Goal: Task Accomplishment & Management: Complete application form

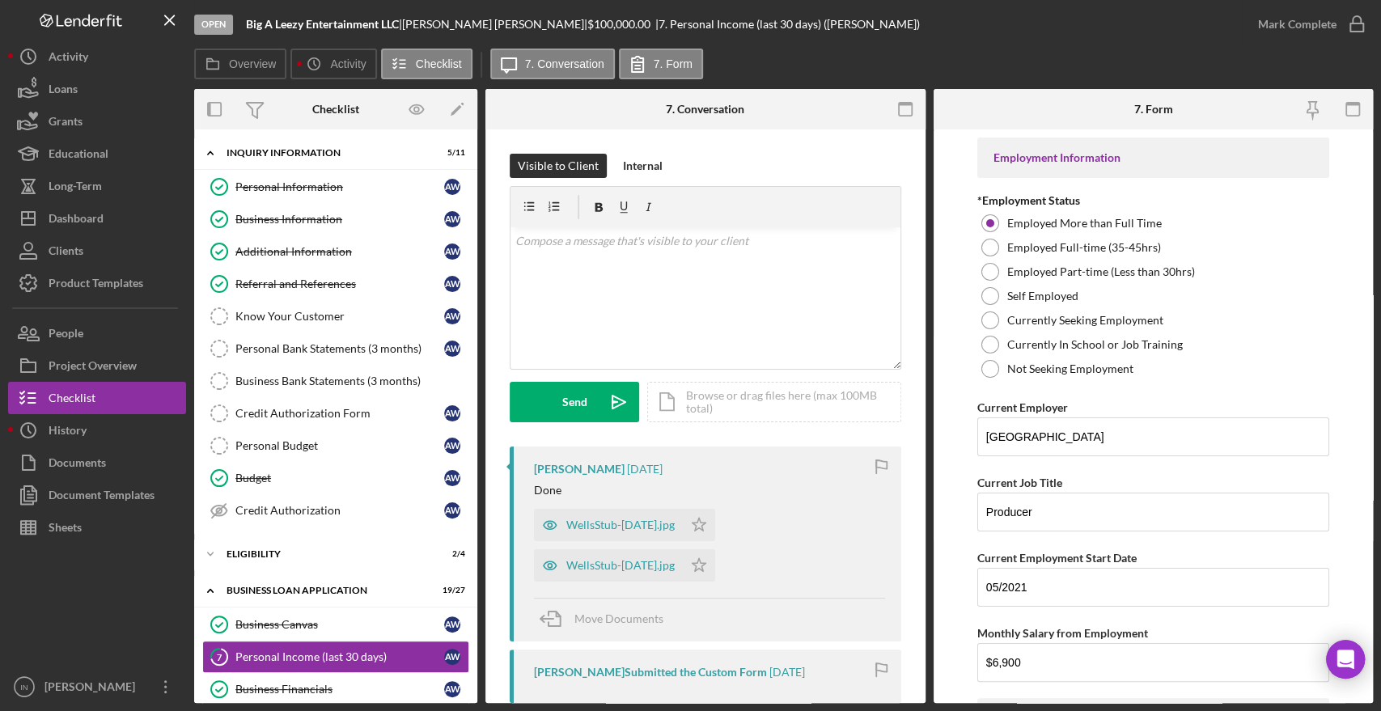
scroll to position [39, 0]
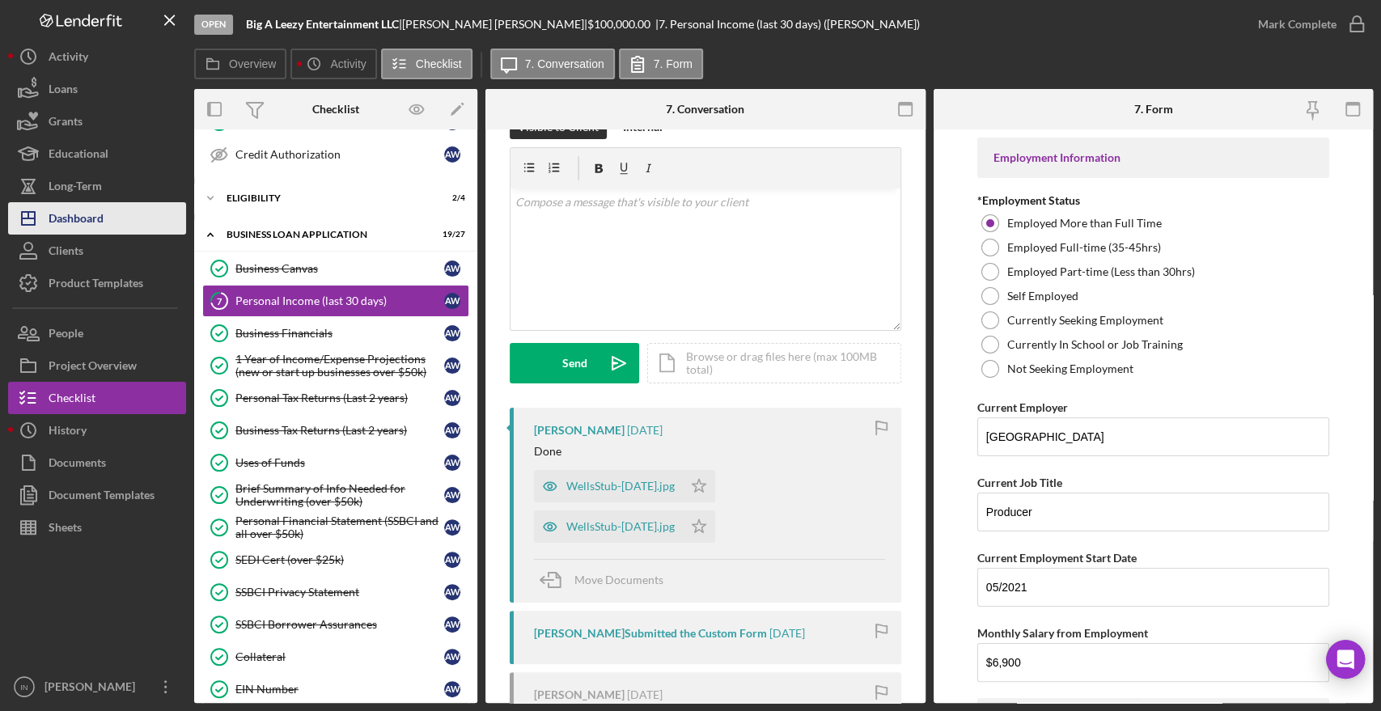
click at [117, 214] on button "Icon/Dashboard Dashboard" at bounding box center [97, 218] width 178 height 32
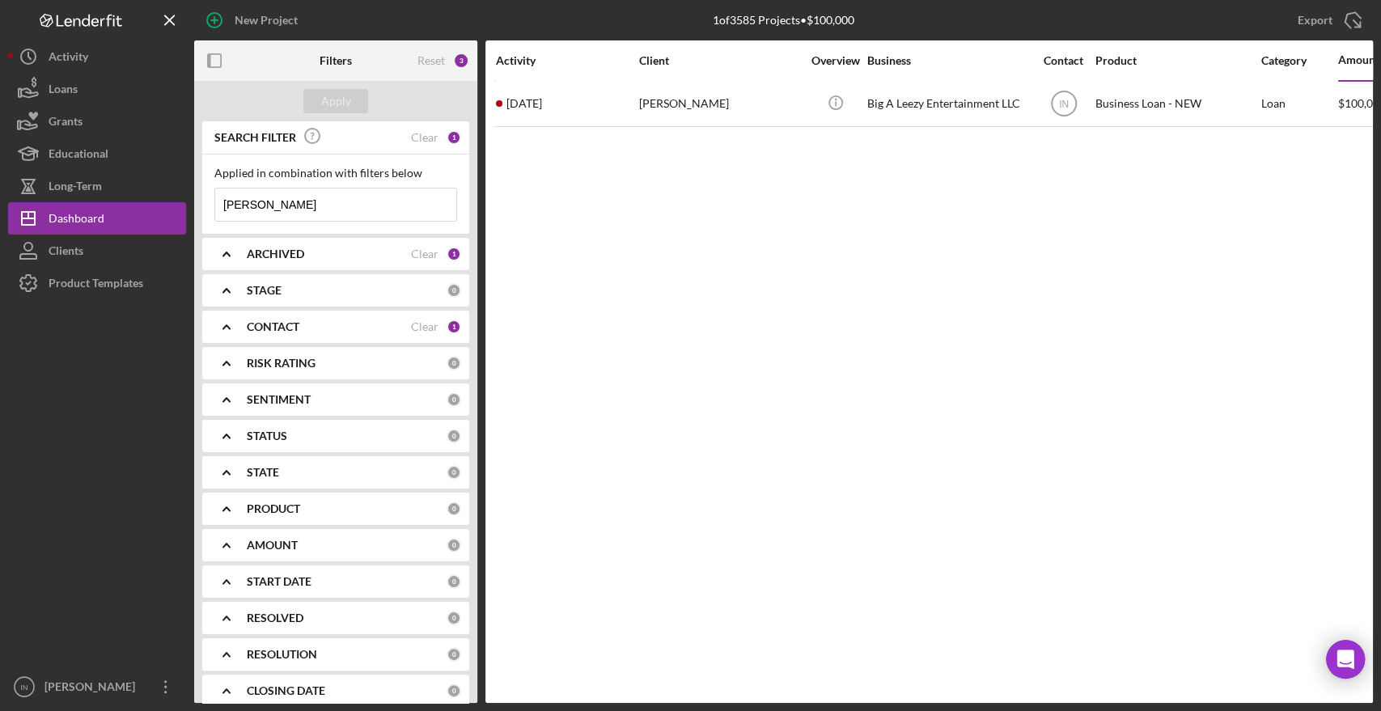
click at [355, 208] on input "[PERSON_NAME]" at bounding box center [335, 205] width 241 height 32
type input "w"
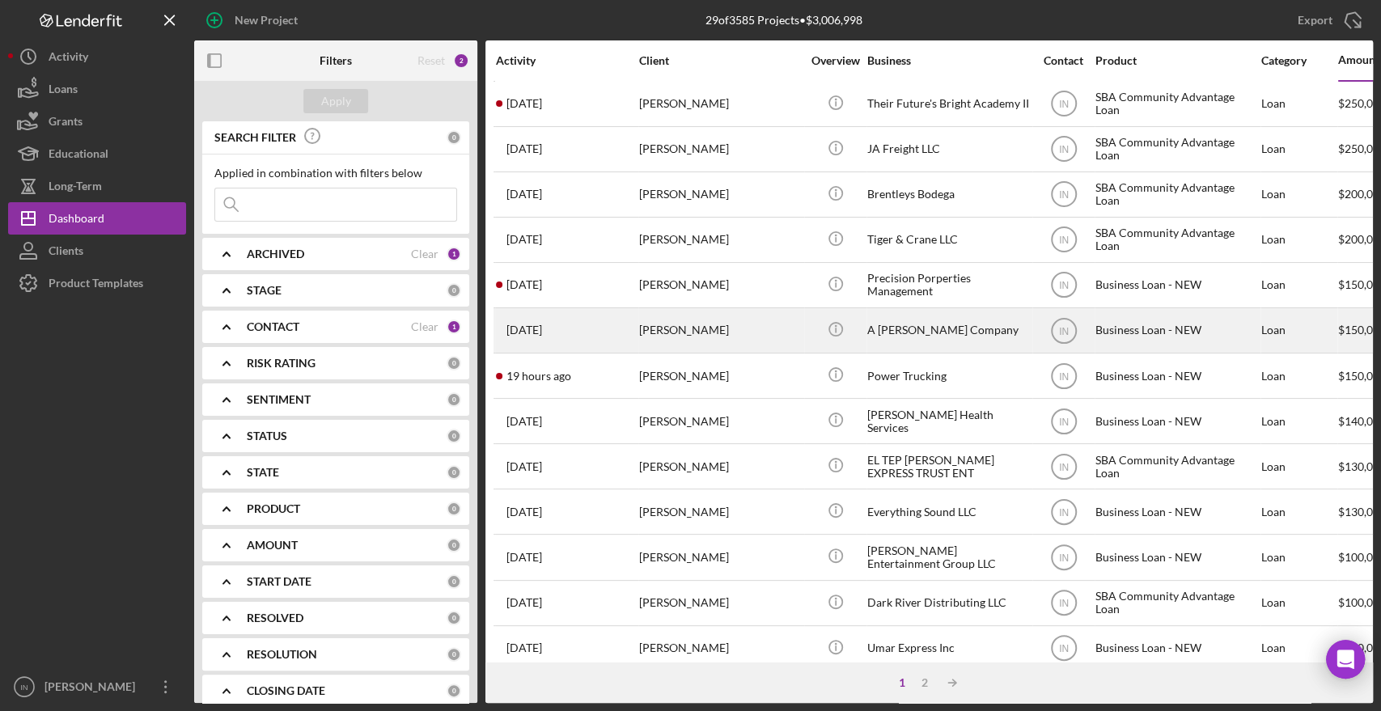
click at [731, 328] on div "[PERSON_NAME]" at bounding box center [720, 330] width 162 height 43
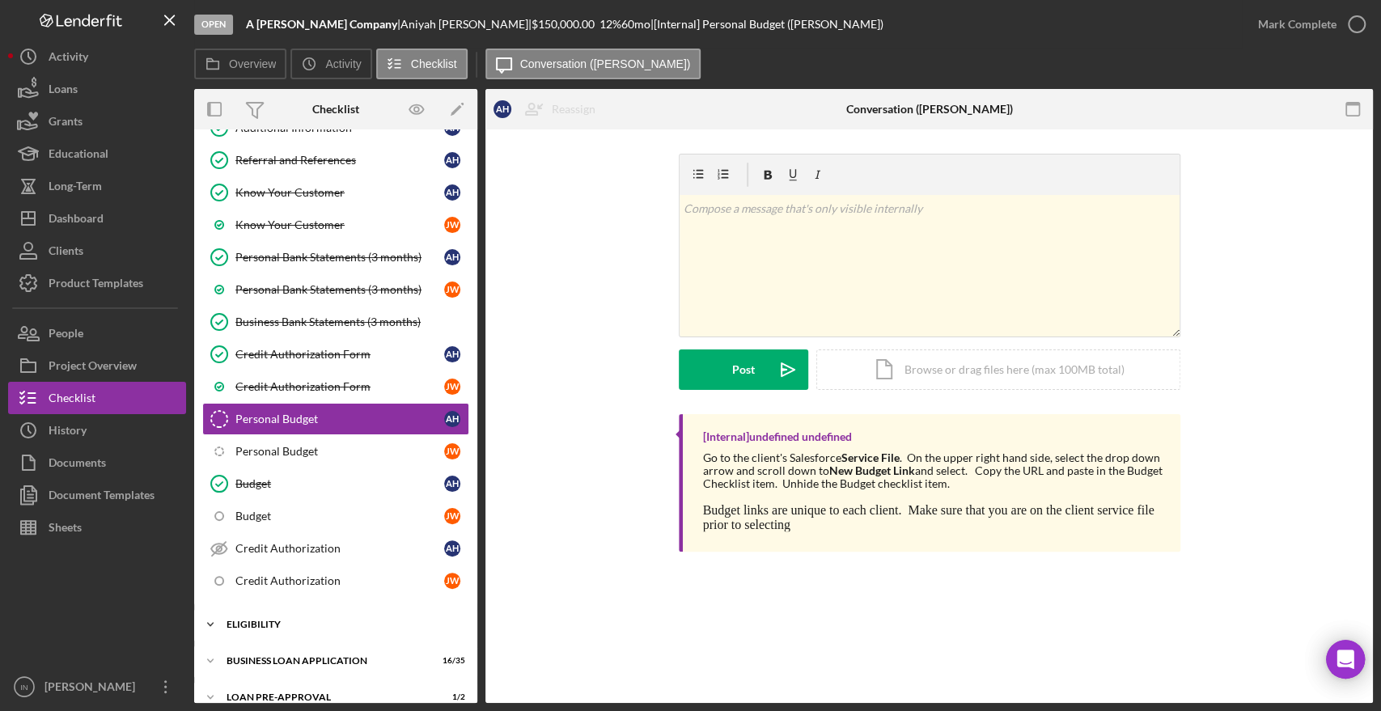
scroll to position [279, 0]
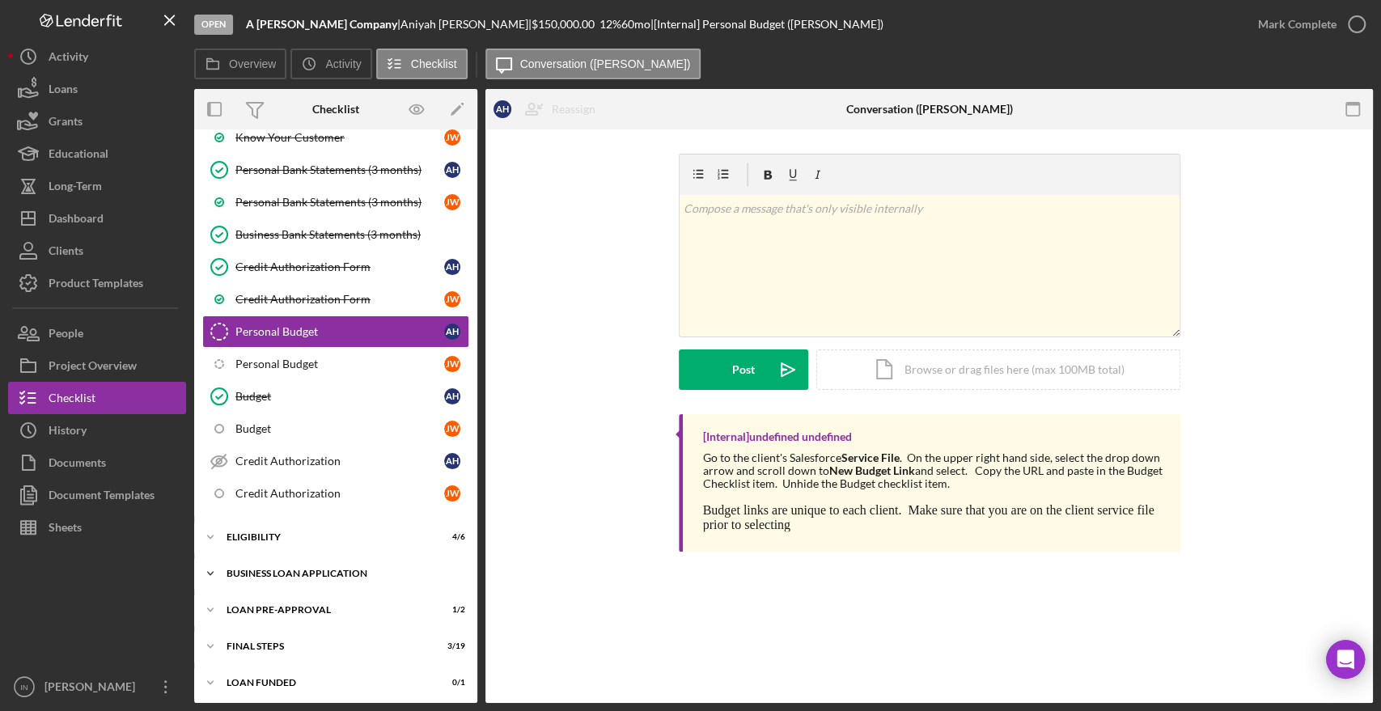
click at [298, 562] on div "Icon/Expander BUSINESS LOAN APPLICATION 16 / 35" at bounding box center [335, 573] width 283 height 32
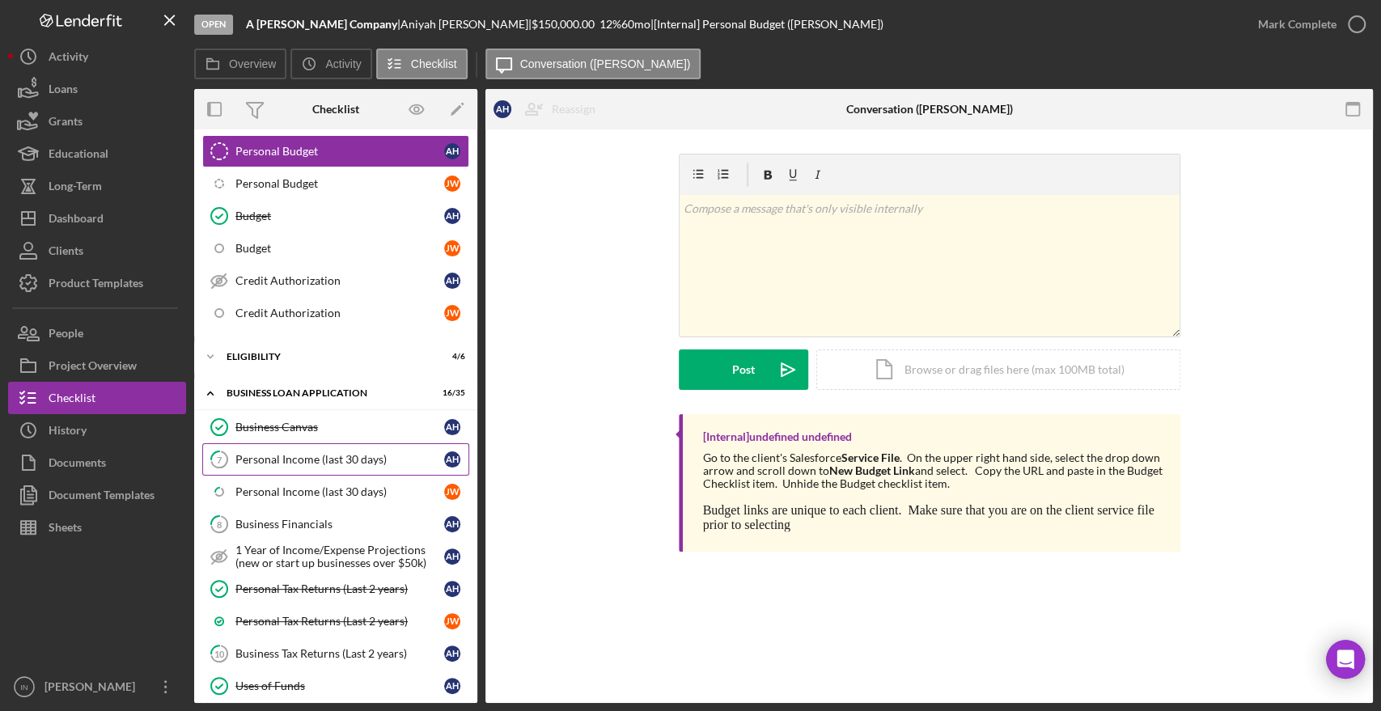
scroll to position [549, 0]
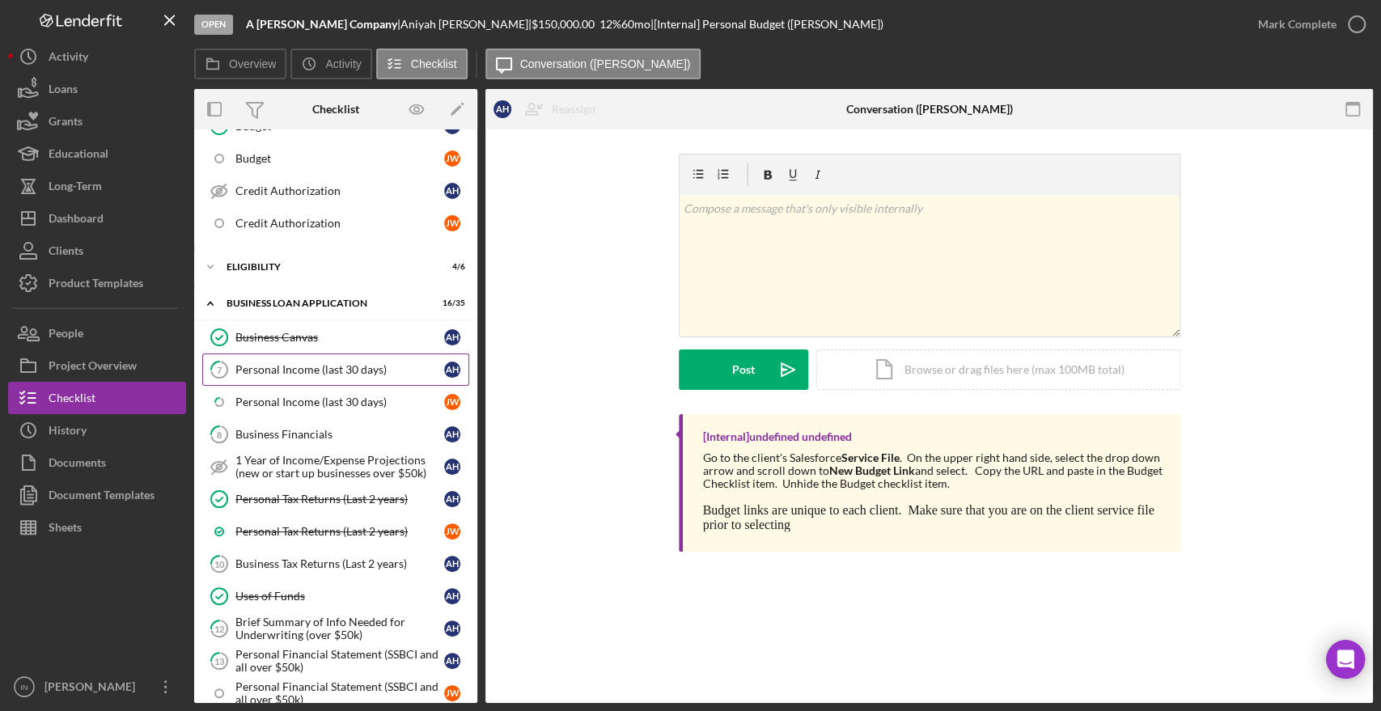
click at [324, 369] on div "Personal Income (last 30 days)" at bounding box center [339, 369] width 209 height 13
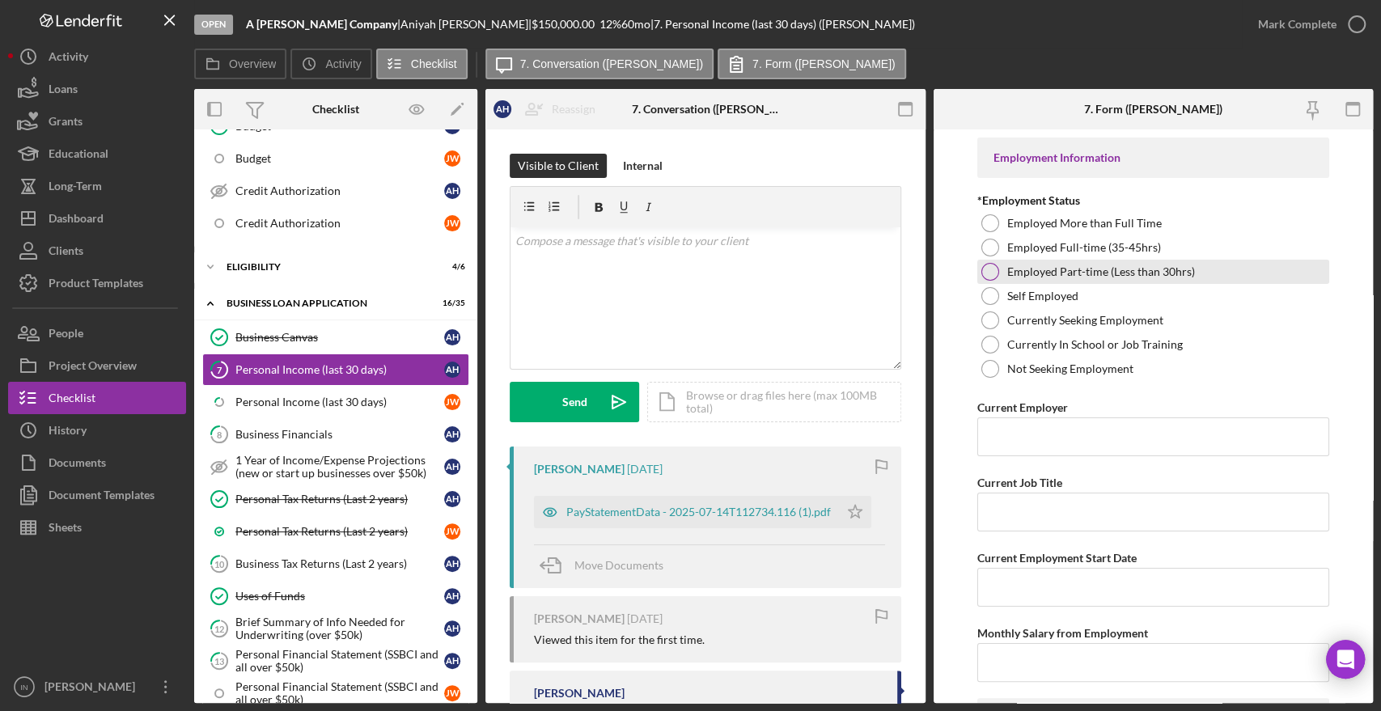
click at [1078, 271] on label "Employed Part-time (Less than 30hrs)" at bounding box center [1101, 271] width 188 height 13
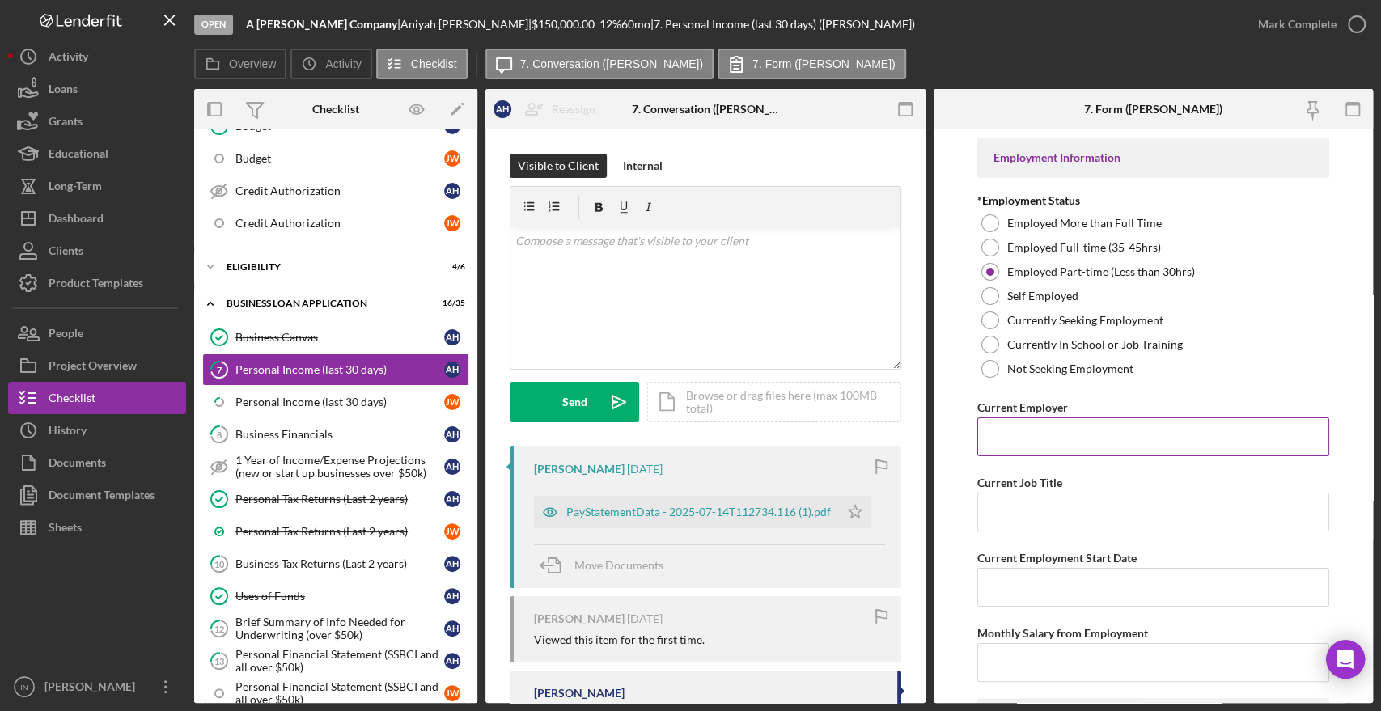
click at [1019, 448] on input "Current Employer" at bounding box center [1153, 436] width 352 height 39
type input "Adore Homecare"
click at [1067, 521] on input "Current Job Title" at bounding box center [1153, 512] width 352 height 39
type input "Caregiver"
click at [1053, 591] on input "Current Employment Start Date" at bounding box center [1153, 587] width 352 height 39
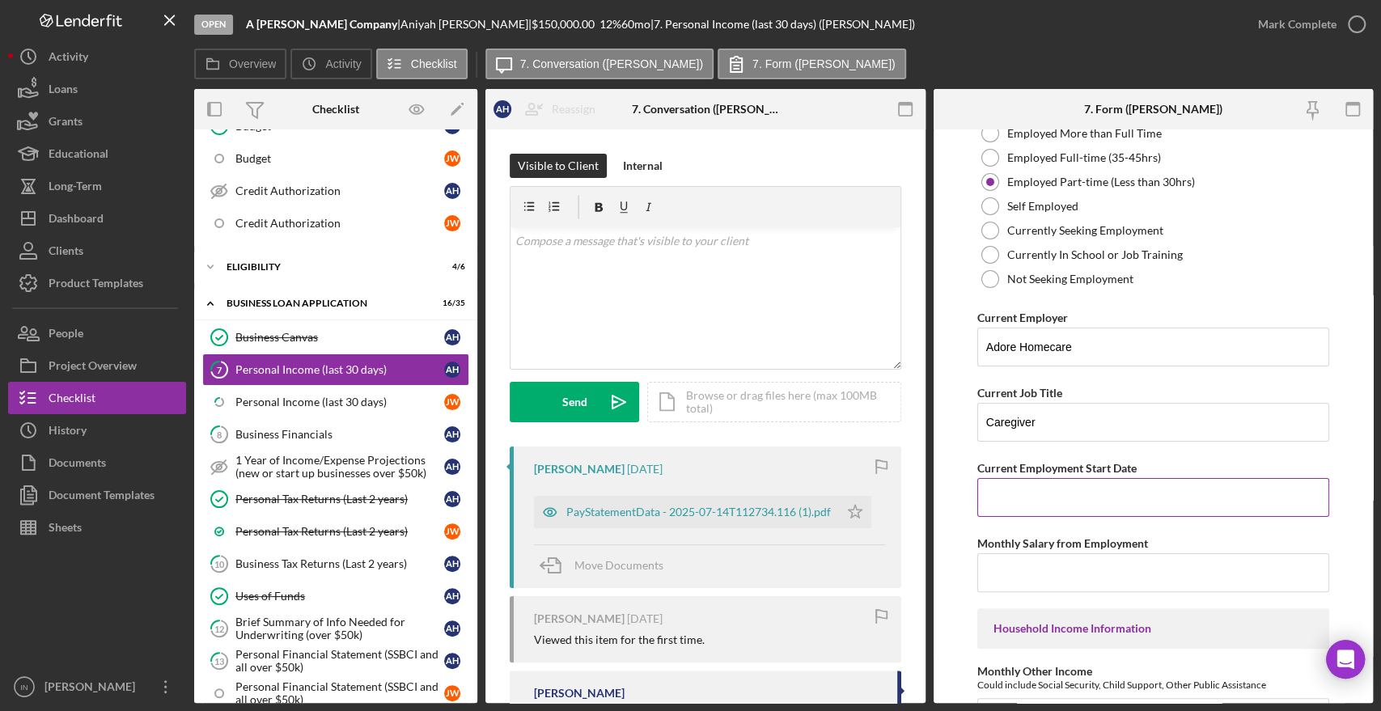
scroll to position [180, 0]
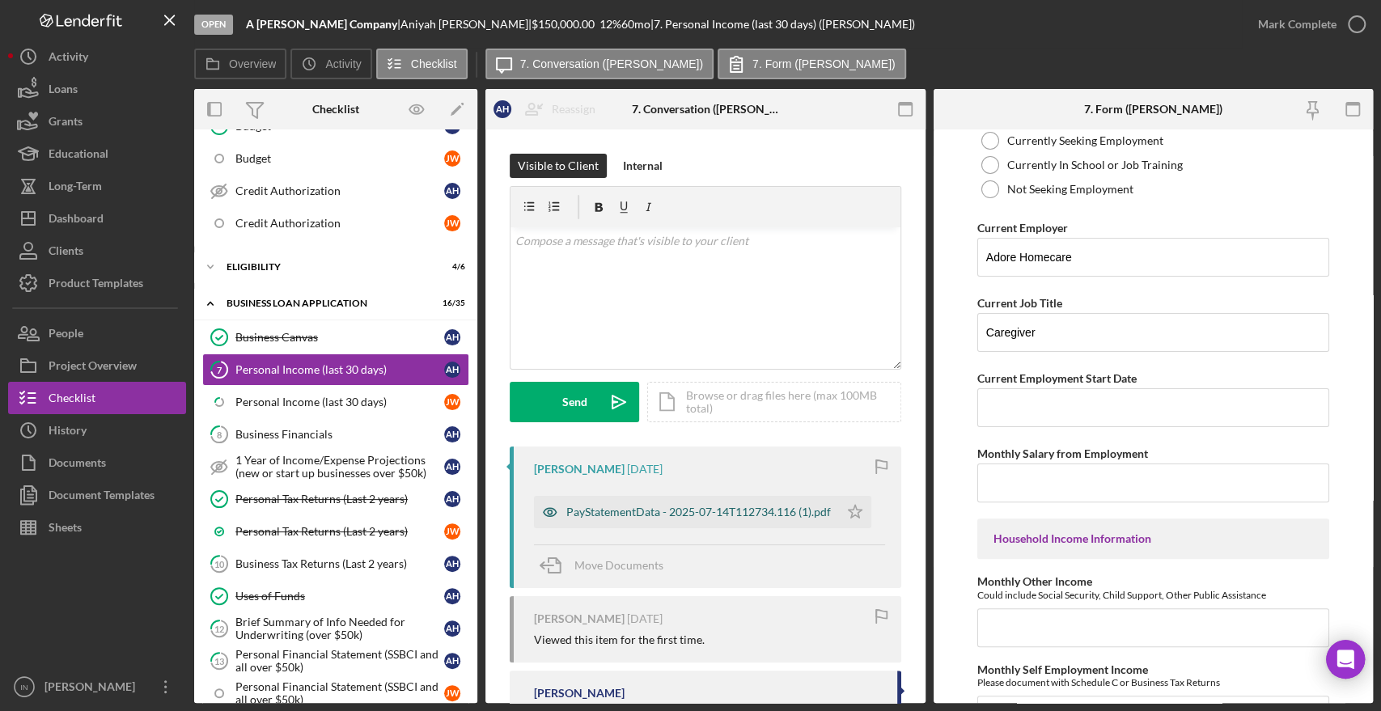
click at [636, 506] on div "PayStatementData - 2025-07-14T112734.116 (1).pdf" at bounding box center [698, 512] width 265 height 13
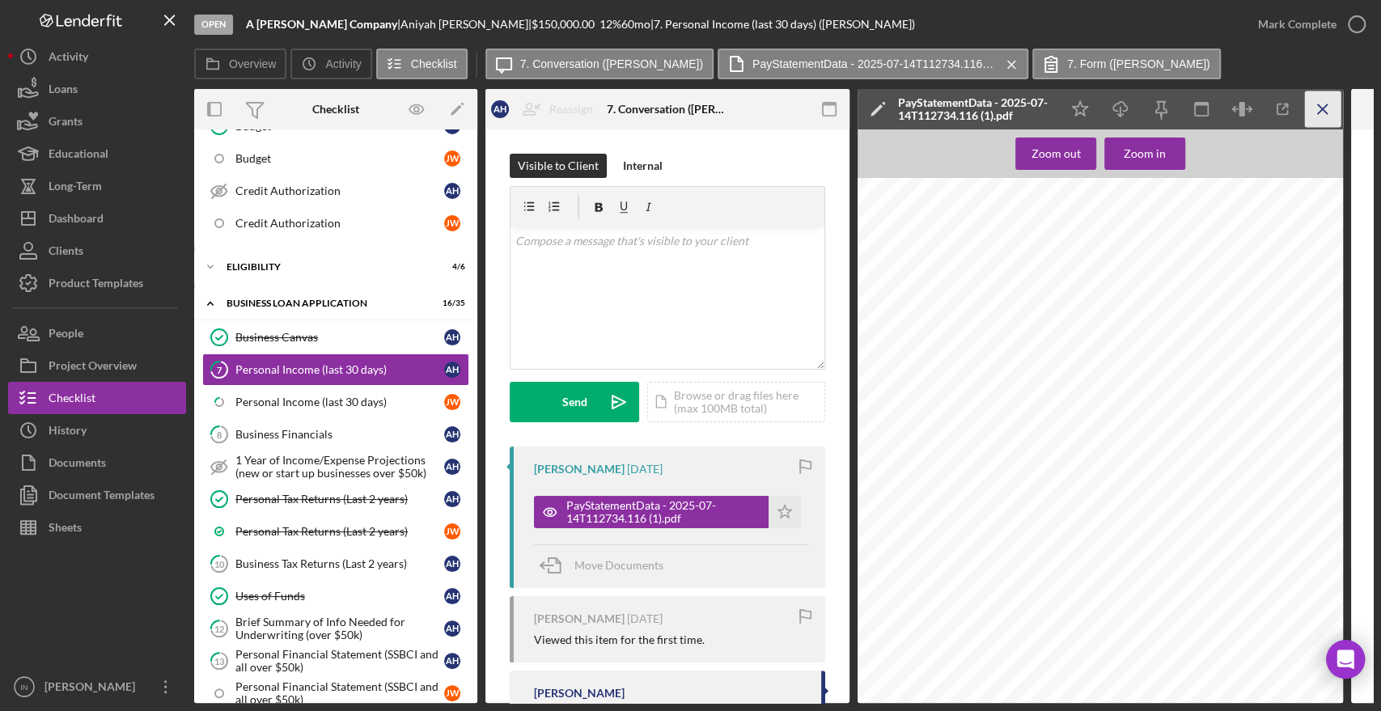
click at [1326, 112] on icon "Icon/Menu Close" at bounding box center [1323, 109] width 36 height 36
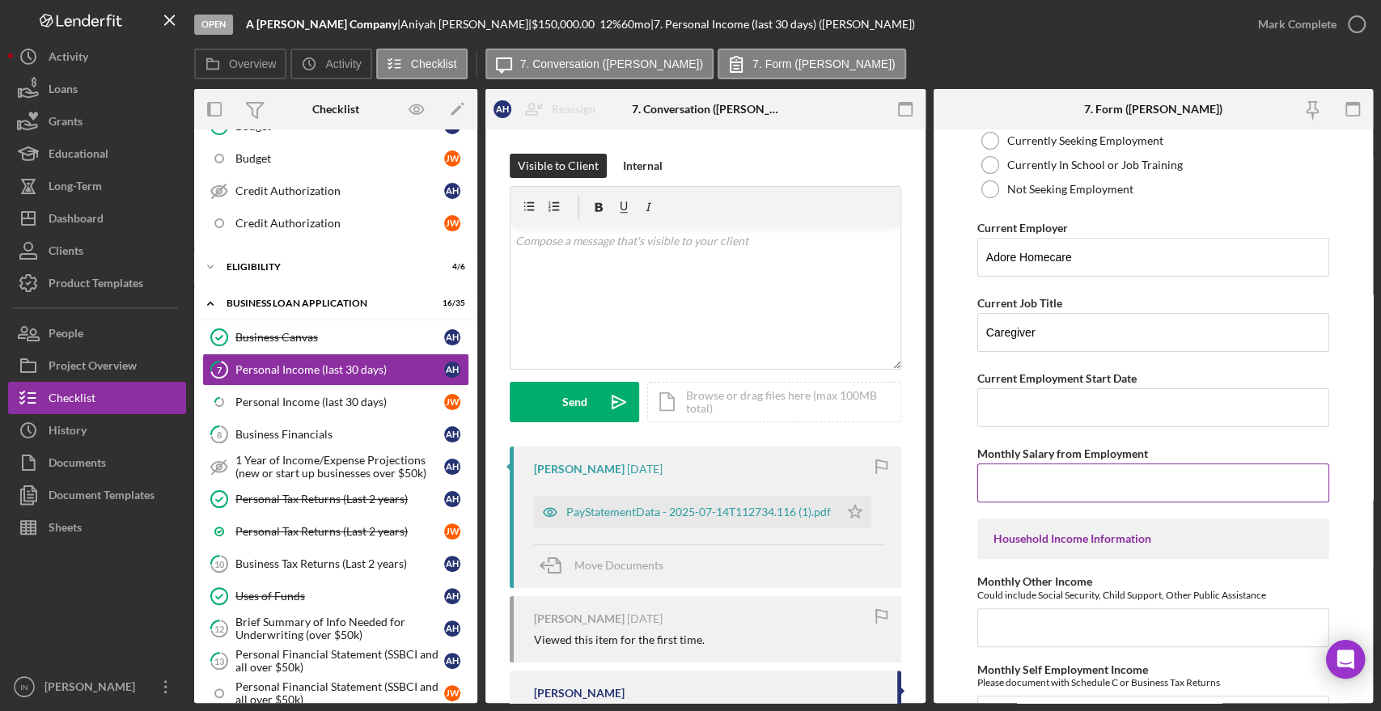
click at [1012, 477] on input "Monthly Salary from Employment" at bounding box center [1153, 483] width 352 height 39
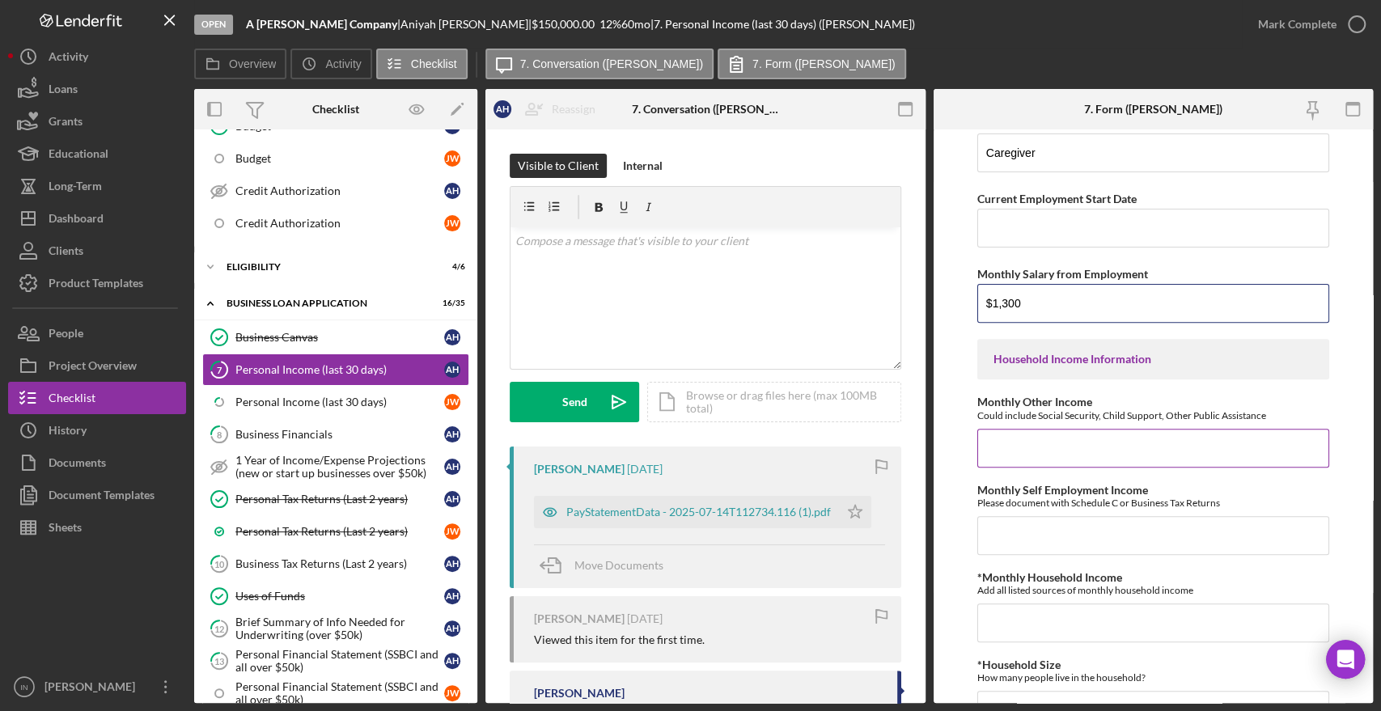
type input "$1,300"
click at [1069, 444] on input "Monthly Other Income" at bounding box center [1153, 448] width 352 height 39
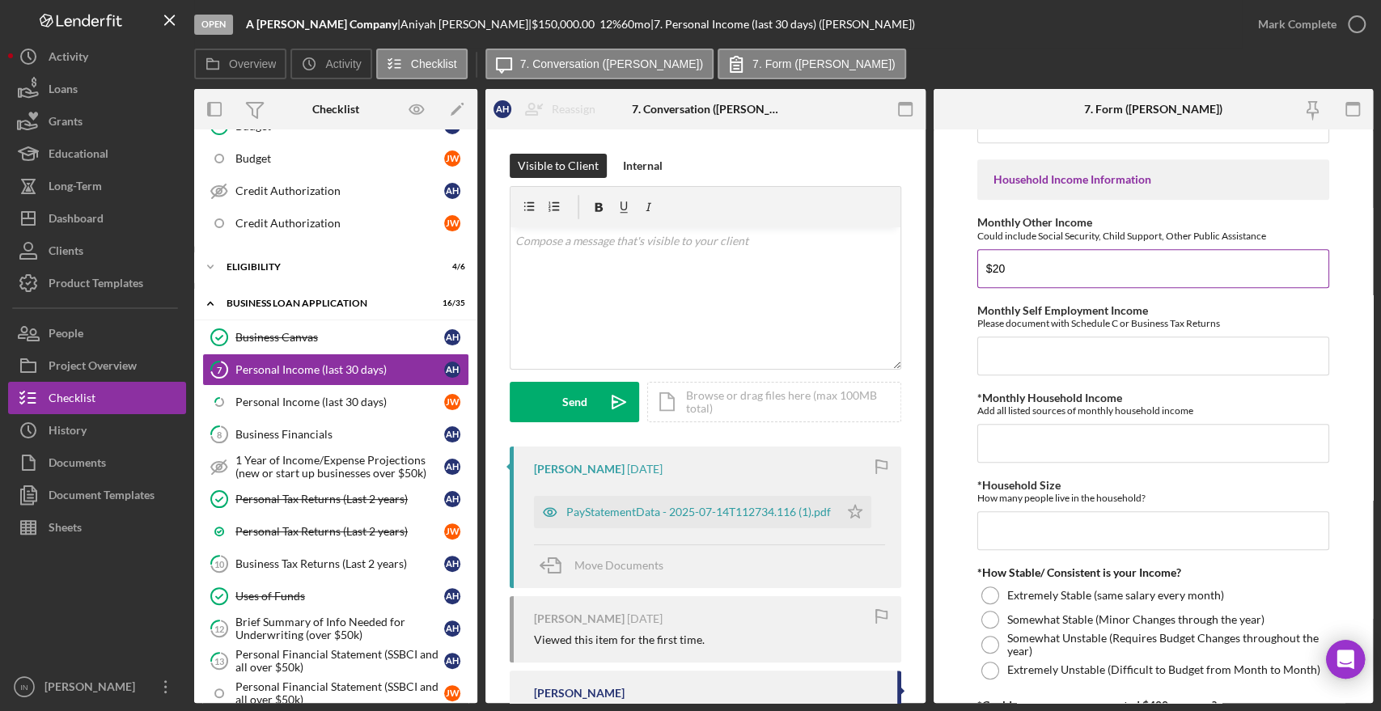
type input "$2"
type input "$1,000"
click at [1066, 352] on input "Monthly Self Employment Income" at bounding box center [1153, 356] width 352 height 39
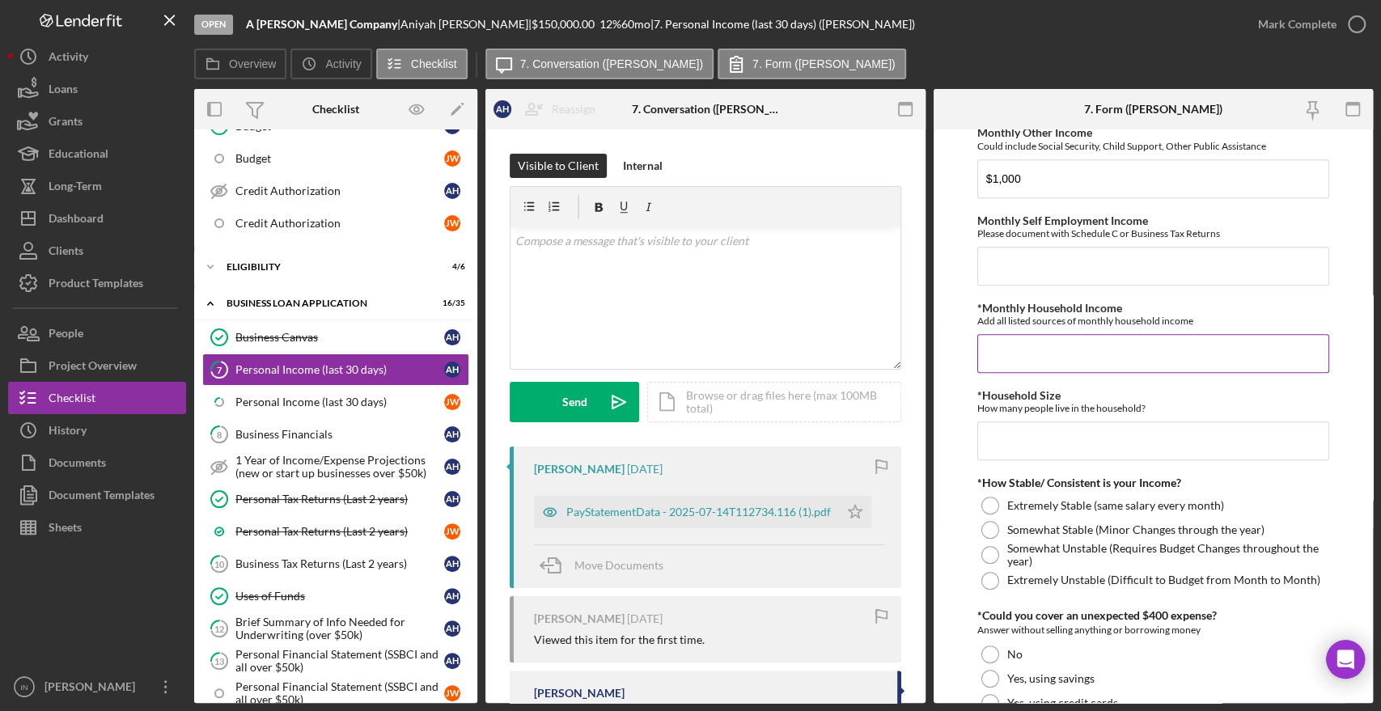
click at [1098, 362] on input "*Monthly Household Income" at bounding box center [1153, 353] width 352 height 39
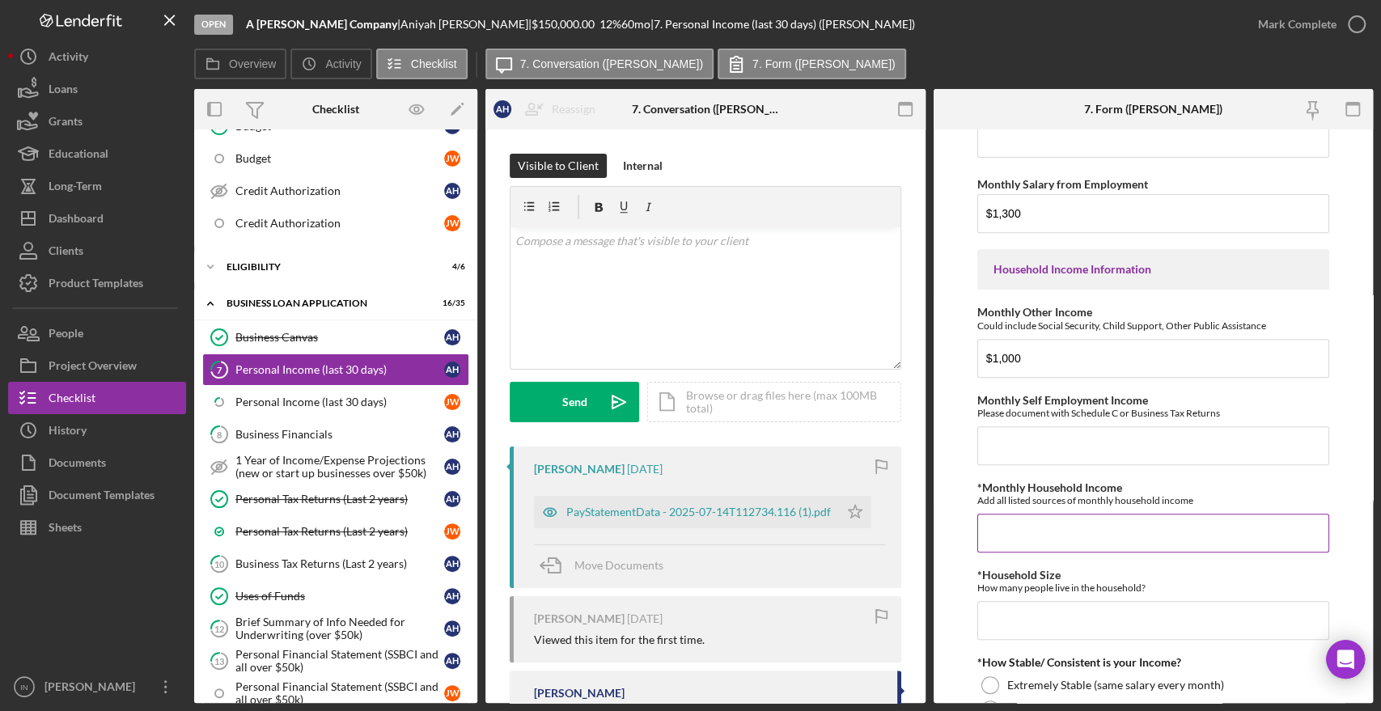
scroll to position [539, 0]
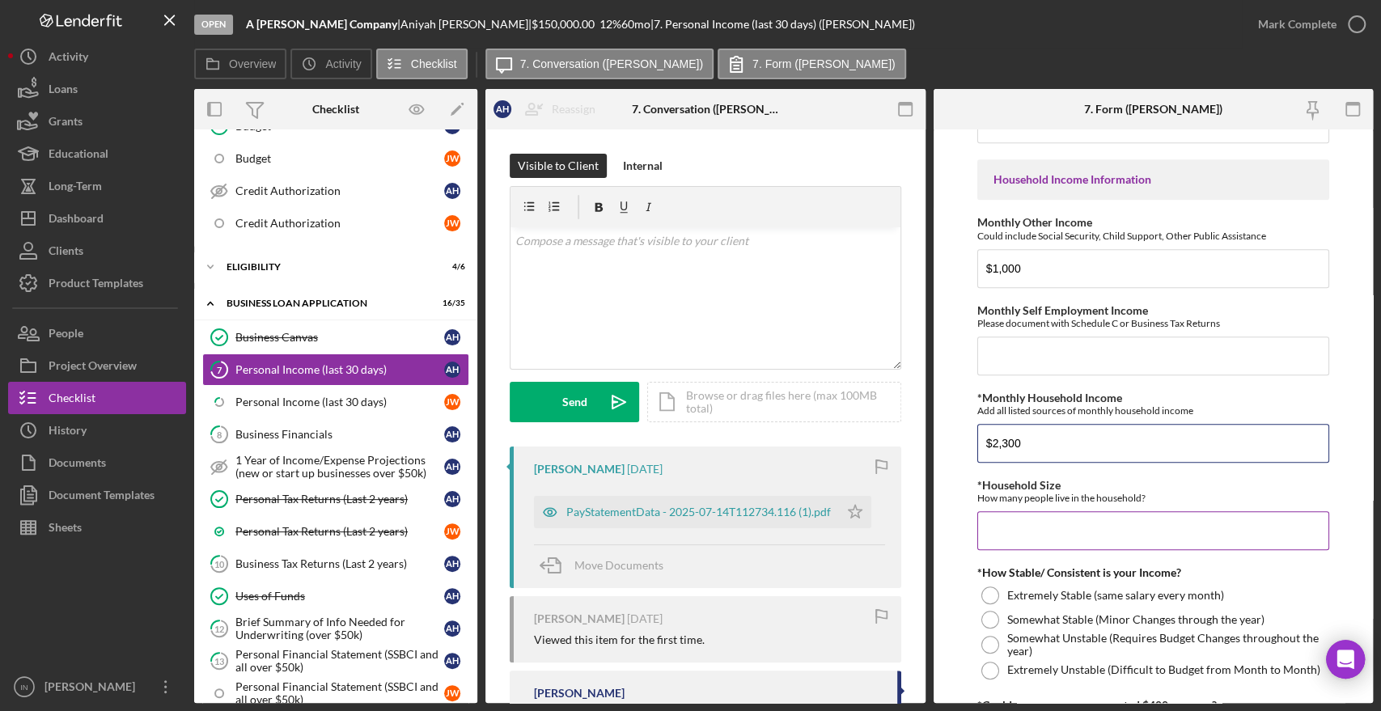
type input "$2,300"
click at [1052, 540] on input "*Household Size" at bounding box center [1153, 530] width 352 height 39
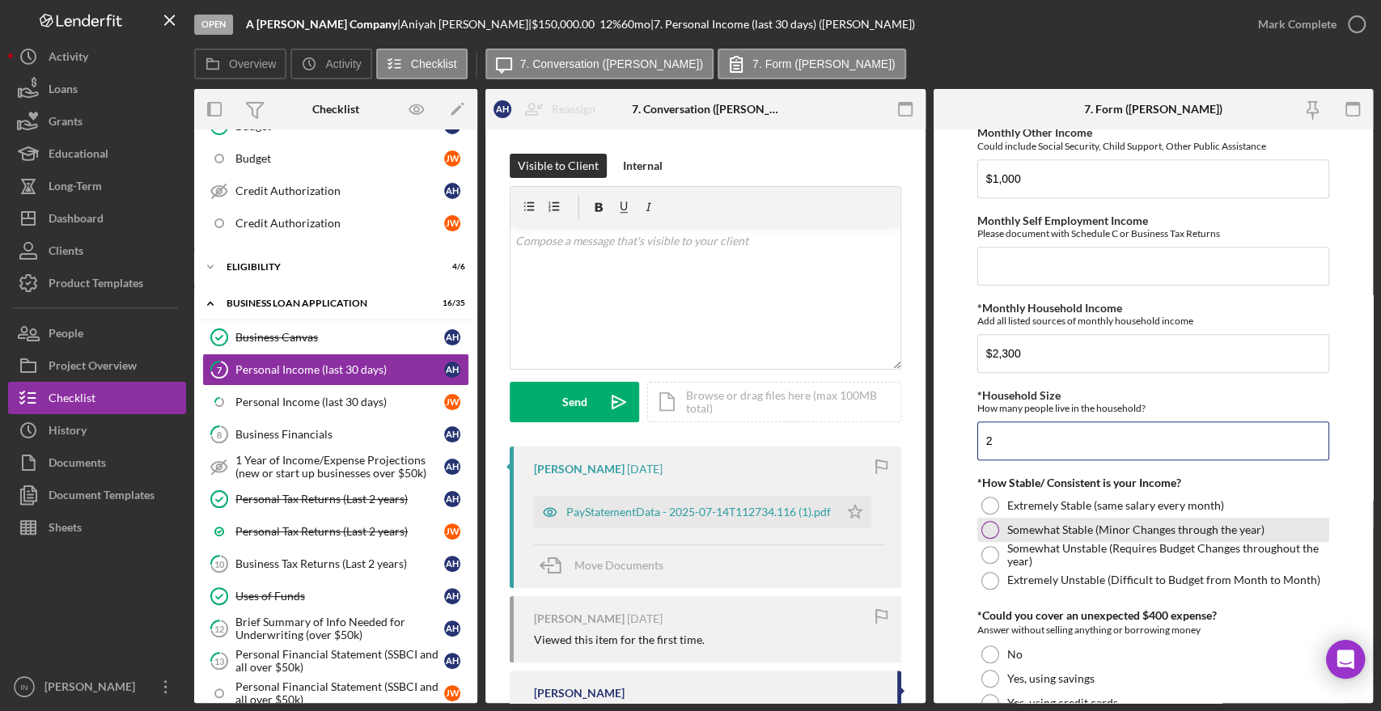
type input "2"
click at [1111, 532] on label "Somewhat Stable (Minor Changes through the year)" at bounding box center [1135, 529] width 257 height 13
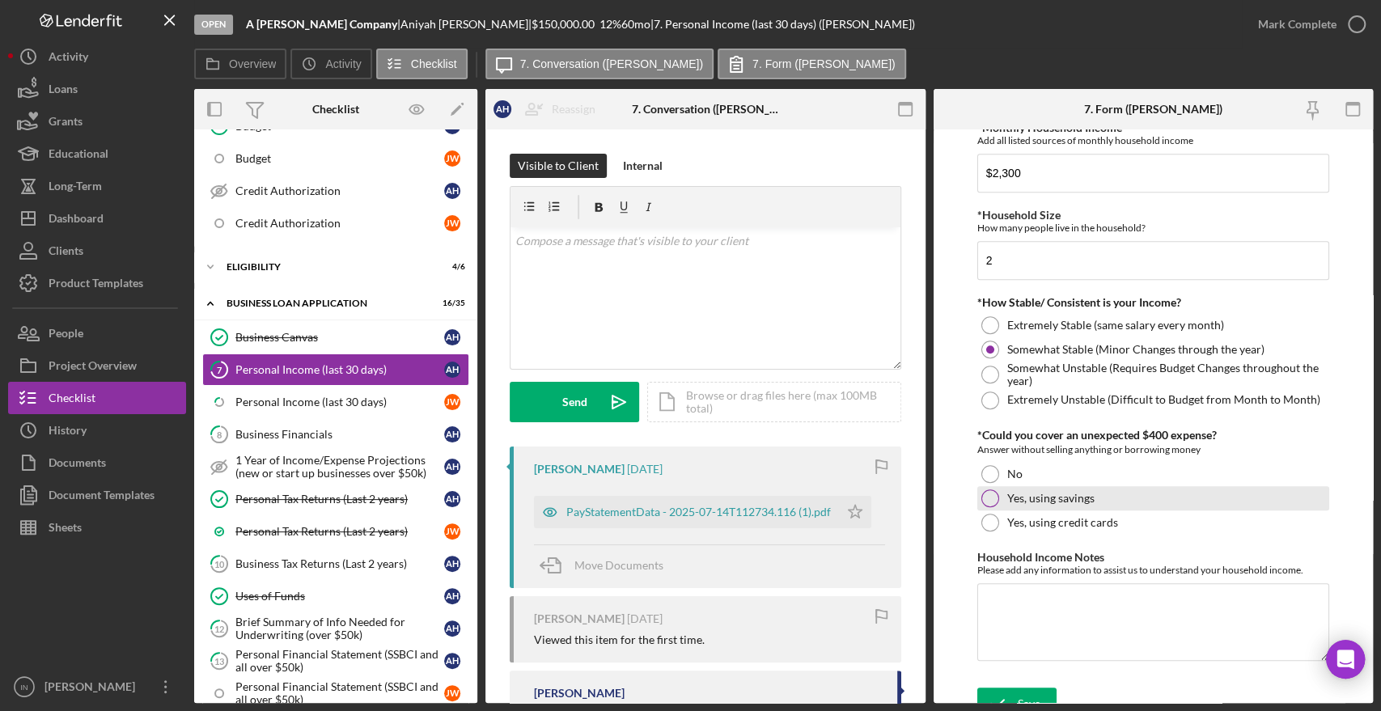
click at [1036, 497] on label "Yes, using savings" at bounding box center [1050, 498] width 87 height 13
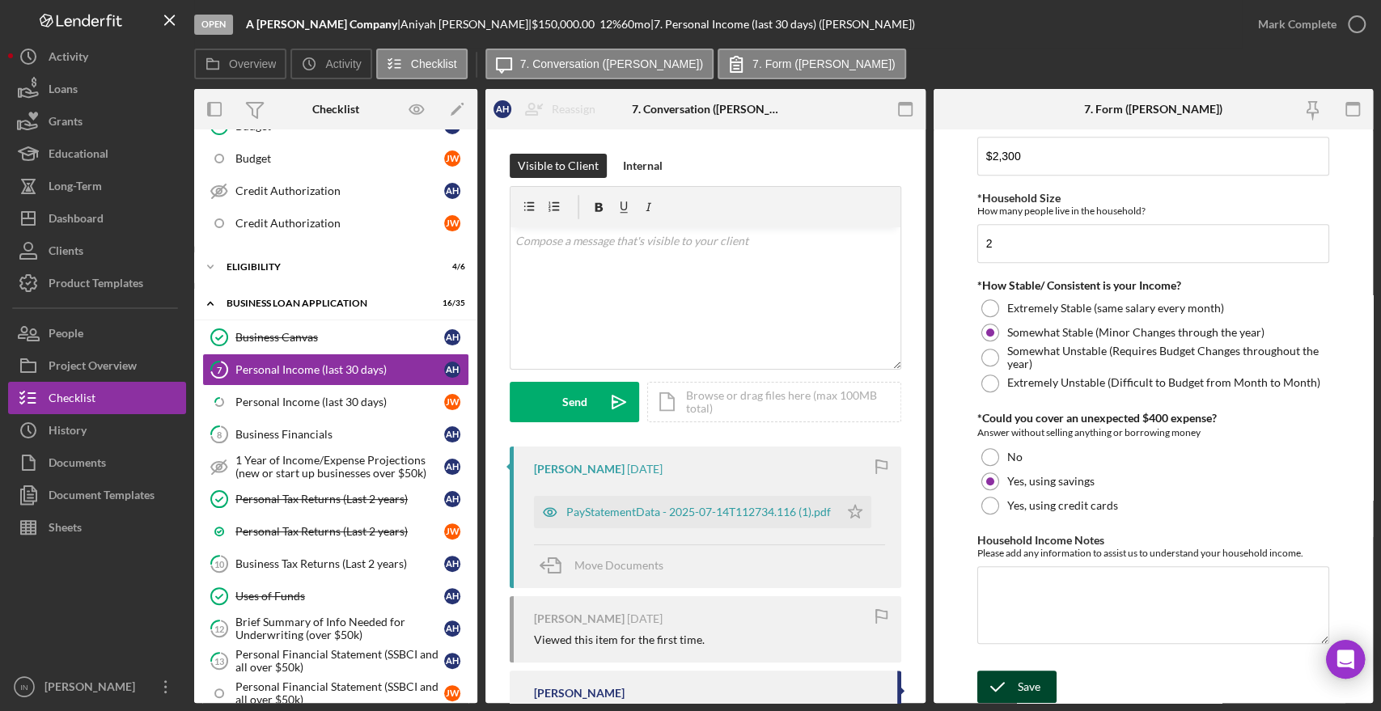
click at [1026, 678] on div "Save" at bounding box center [1029, 687] width 23 height 32
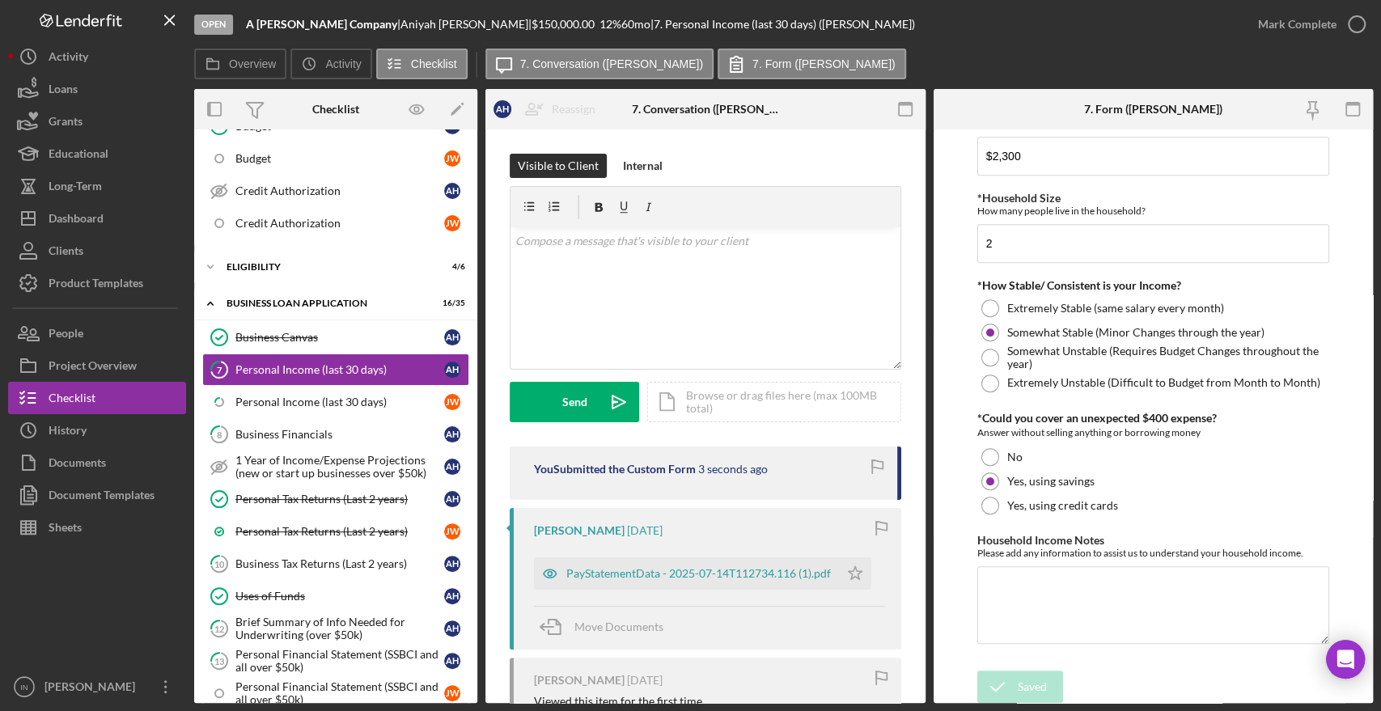
scroll to position [180, 0]
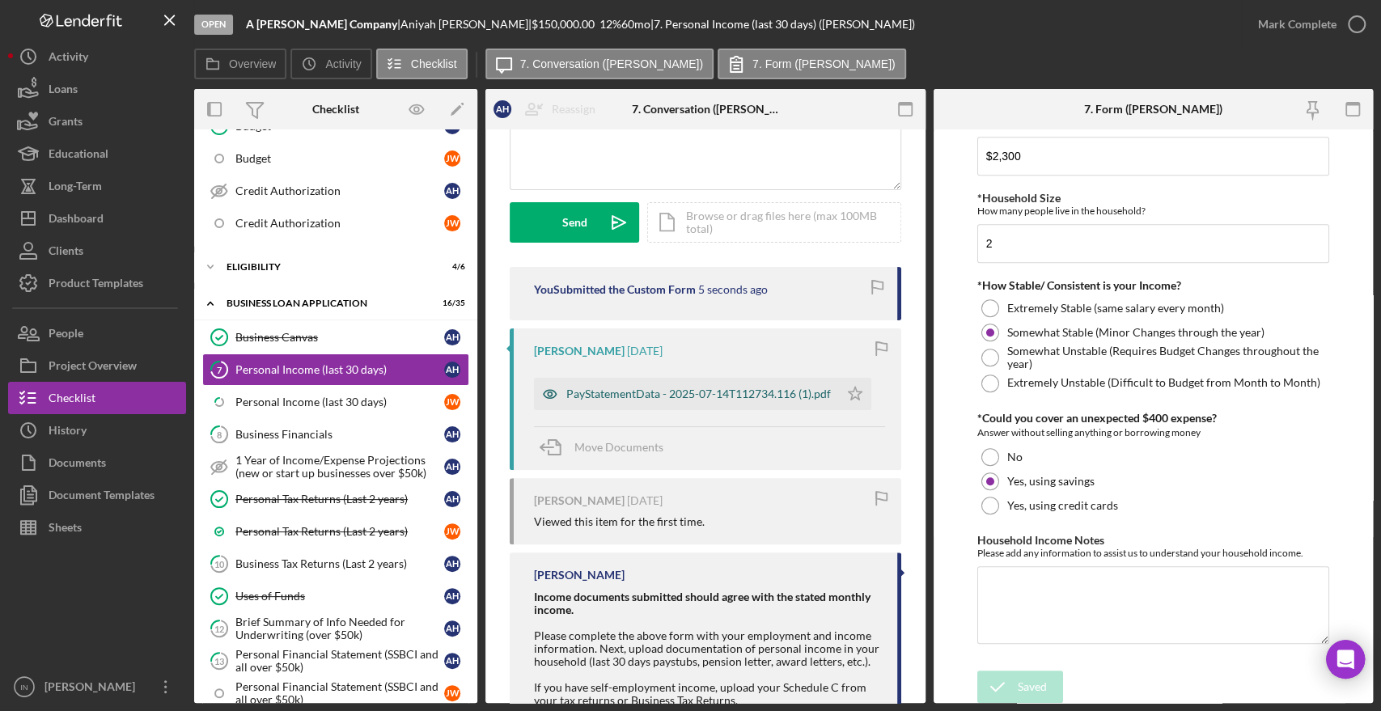
click at [676, 388] on div "PayStatementData - 2025-07-14T112734.116 (1).pdf" at bounding box center [698, 394] width 265 height 13
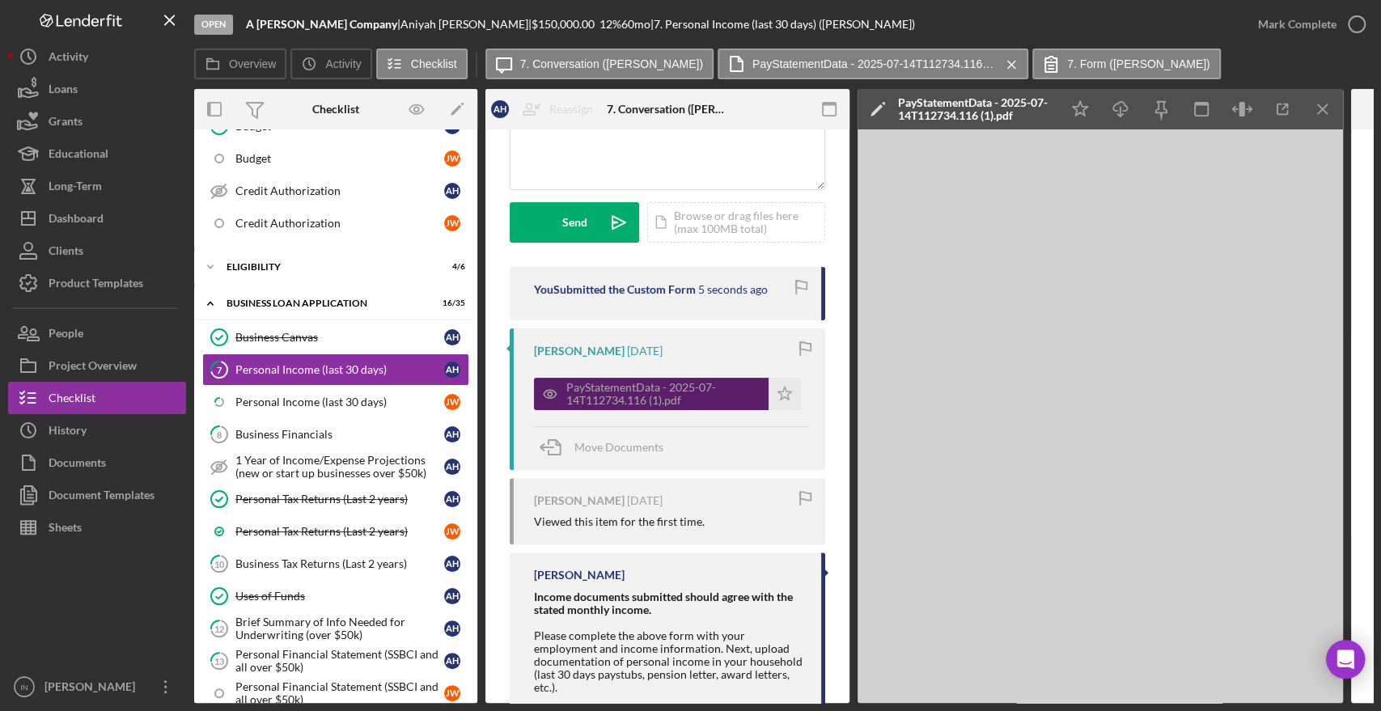
scroll to position [838, 0]
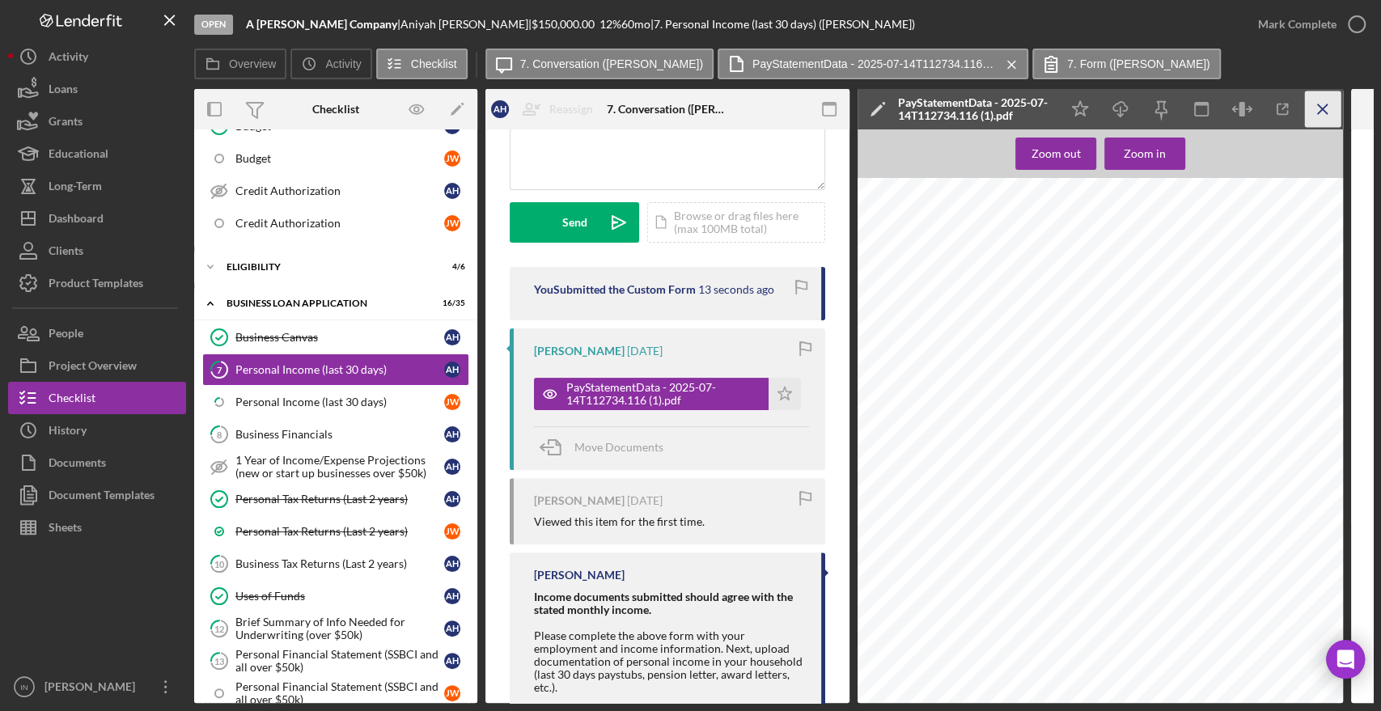
click at [1314, 103] on icon "Icon/Menu Close" at bounding box center [1323, 109] width 36 height 36
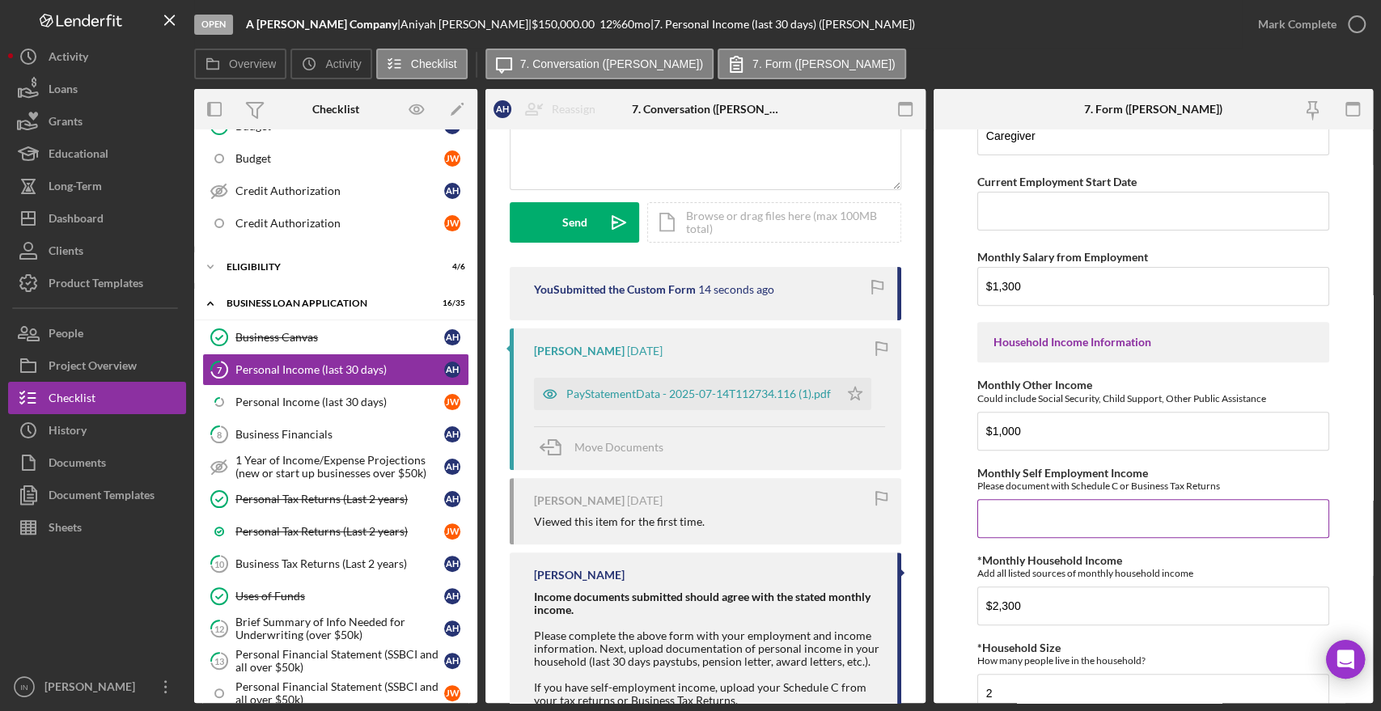
scroll to position [0, 0]
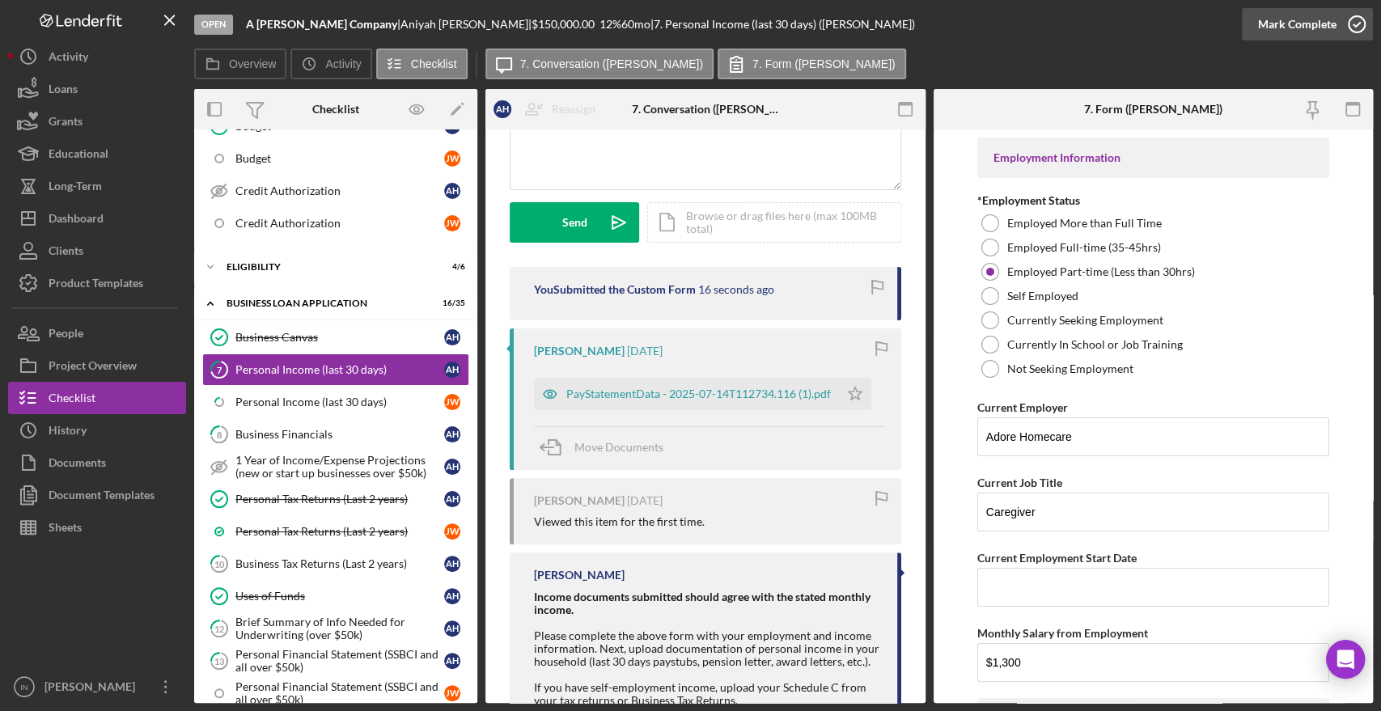
click at [1306, 23] on div "Mark Complete" at bounding box center [1297, 24] width 78 height 32
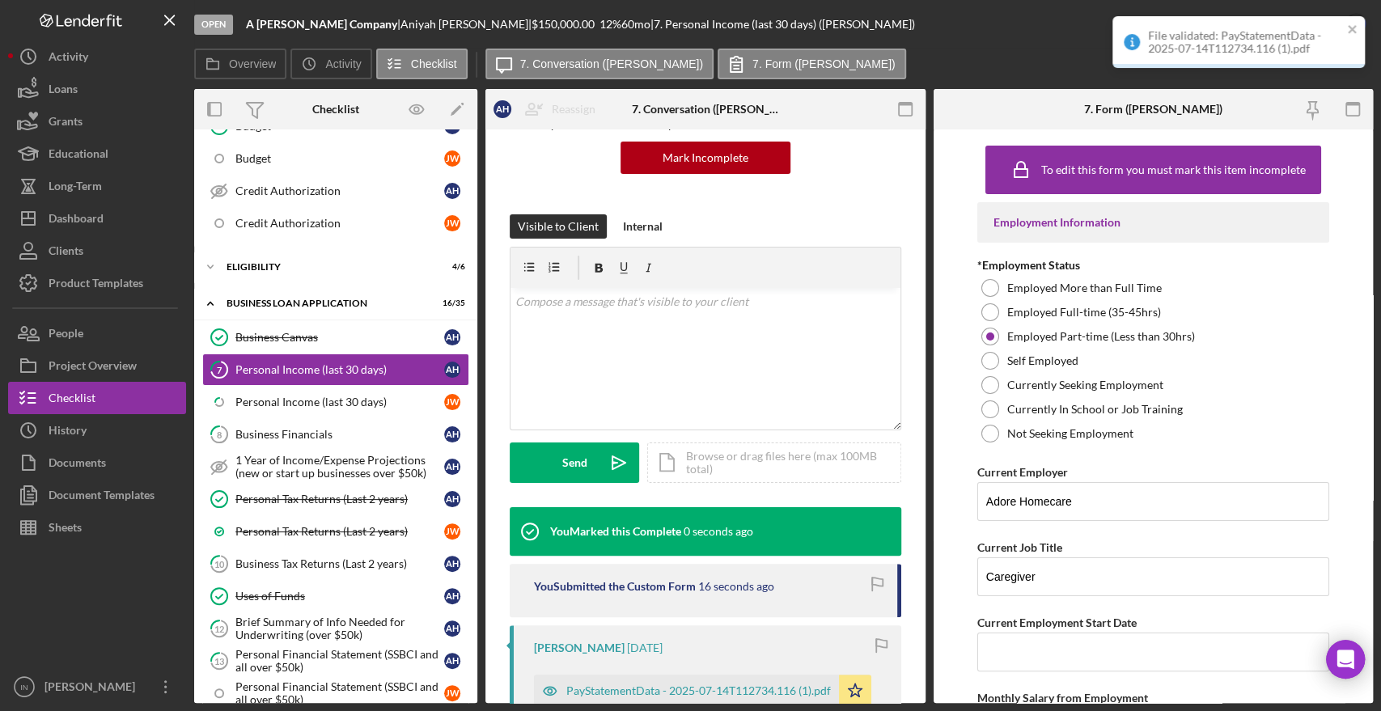
scroll to position [420, 0]
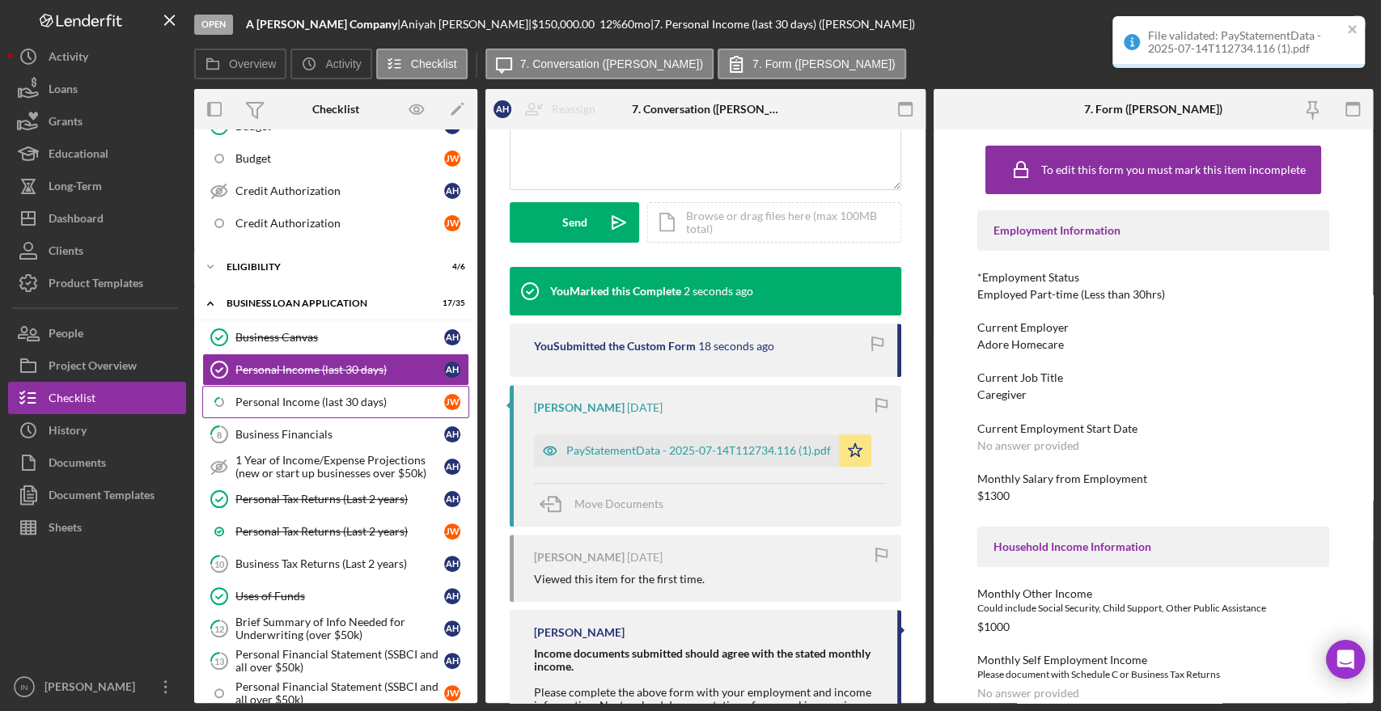
click at [273, 403] on div "Personal Income (last 30 days)" at bounding box center [339, 402] width 209 height 13
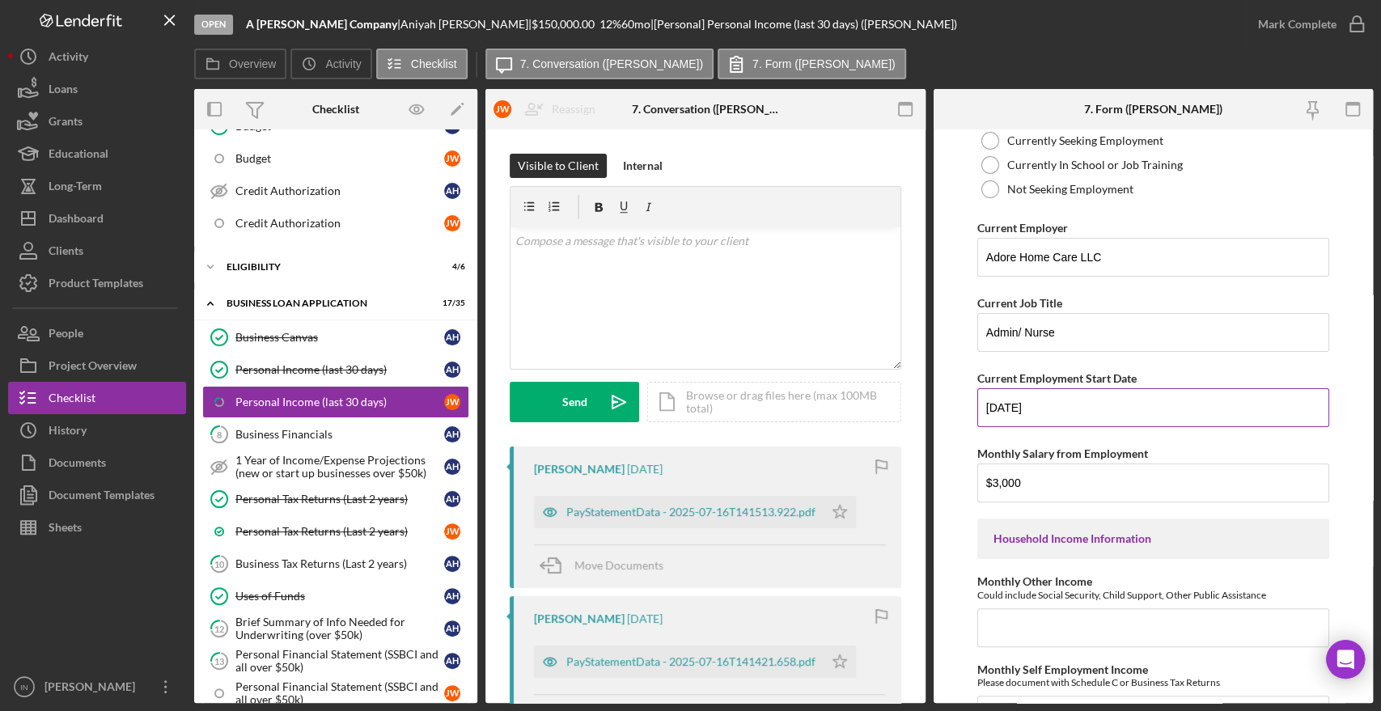
scroll to position [269, 0]
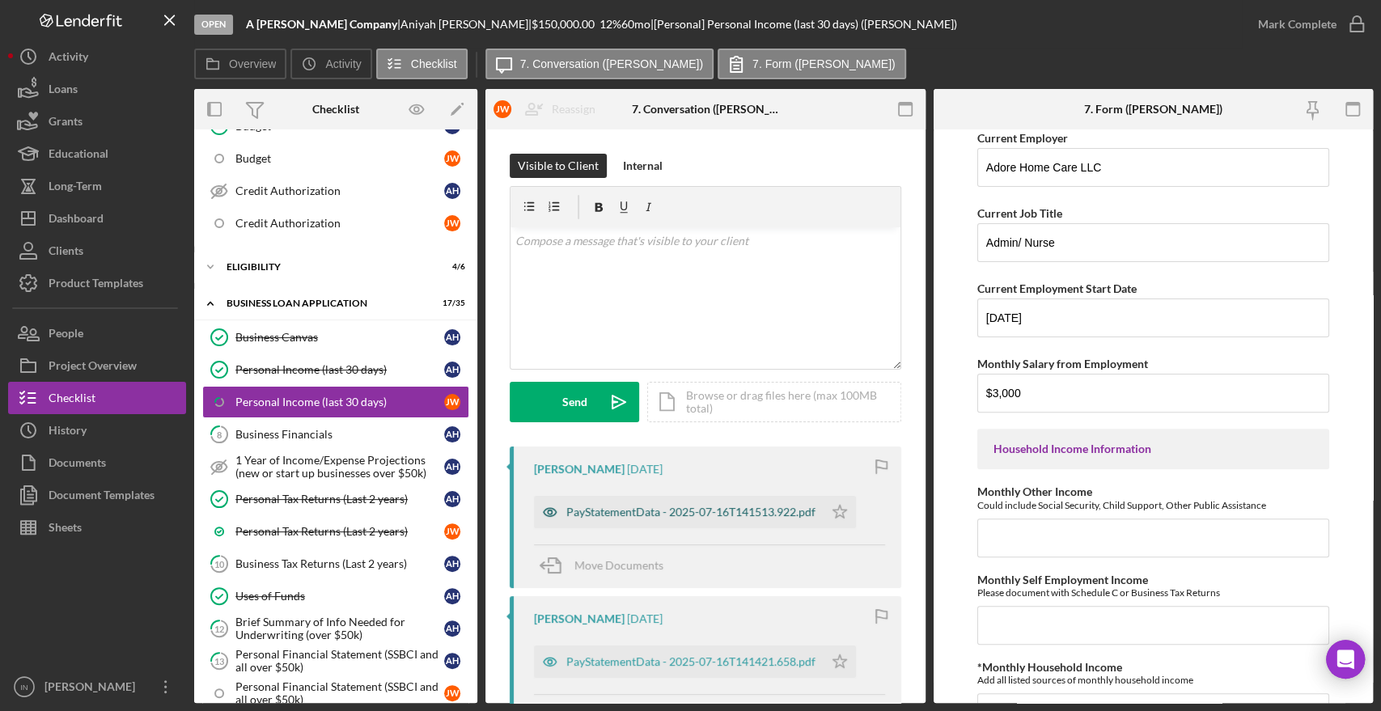
click at [691, 515] on div "PayStatementData - 2025-07-16T141513.922.pdf" at bounding box center [690, 512] width 249 height 13
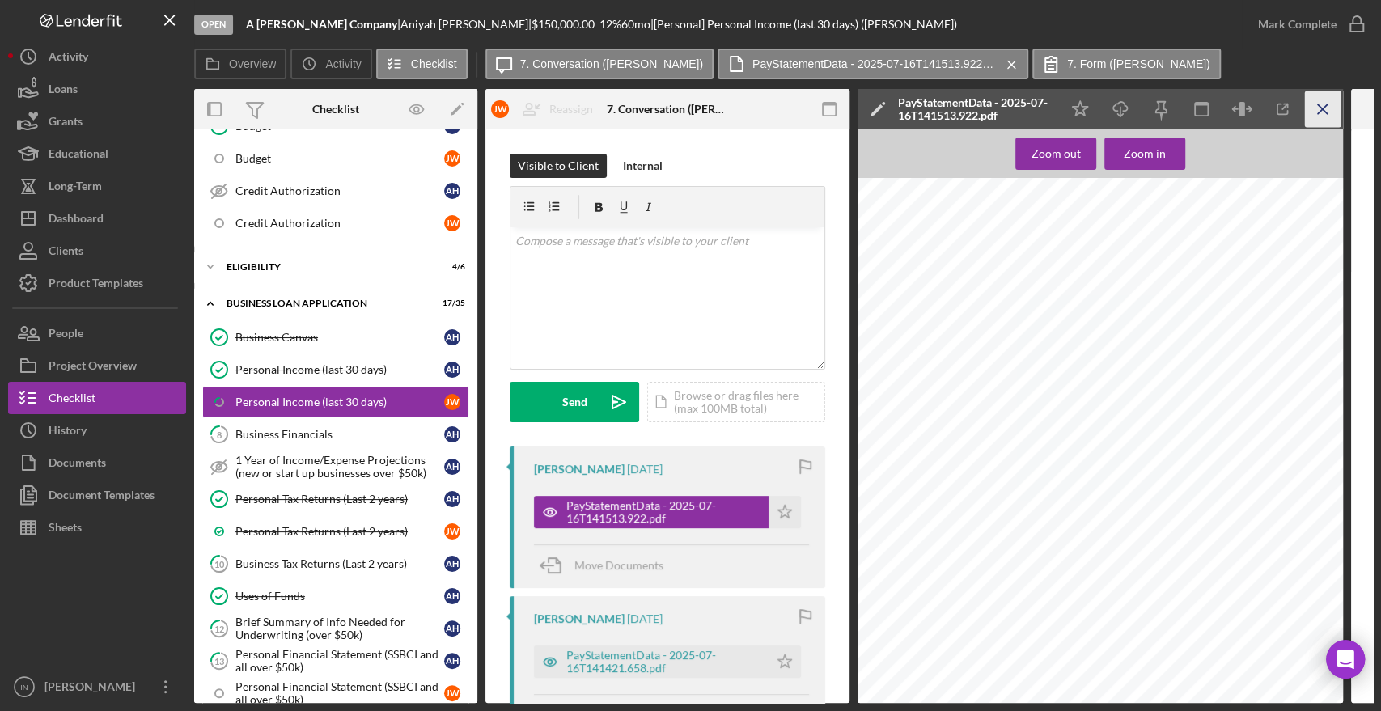
click at [1320, 109] on line "button" at bounding box center [1322, 108] width 9 height 9
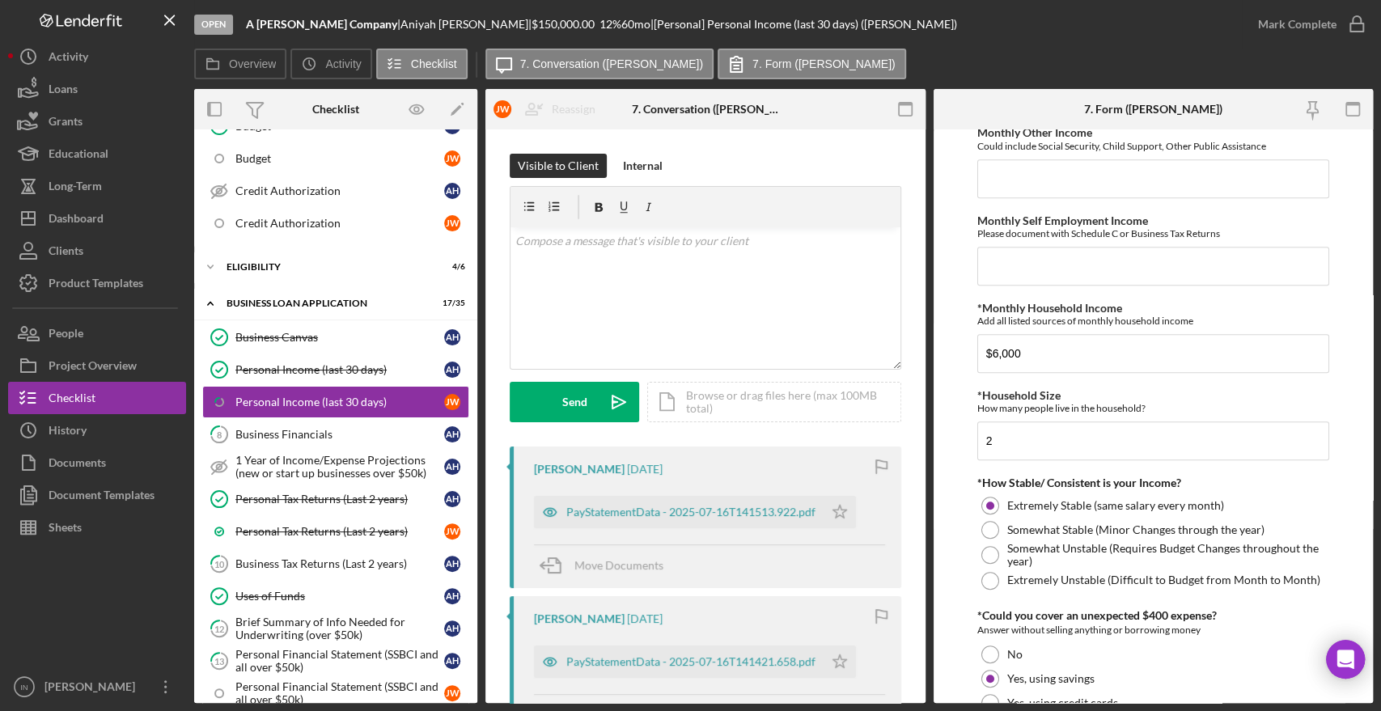
scroll to position [826, 0]
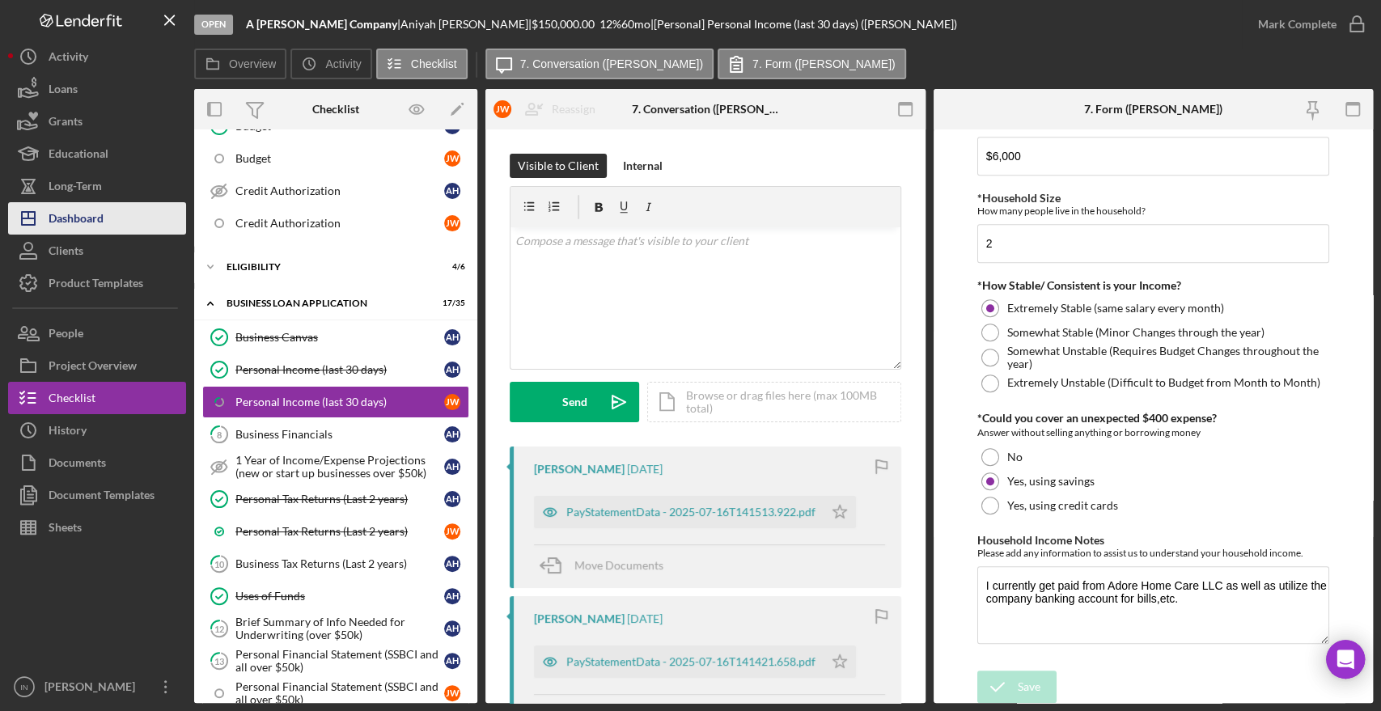
click at [104, 219] on button "Icon/Dashboard Dashboard" at bounding box center [97, 218] width 178 height 32
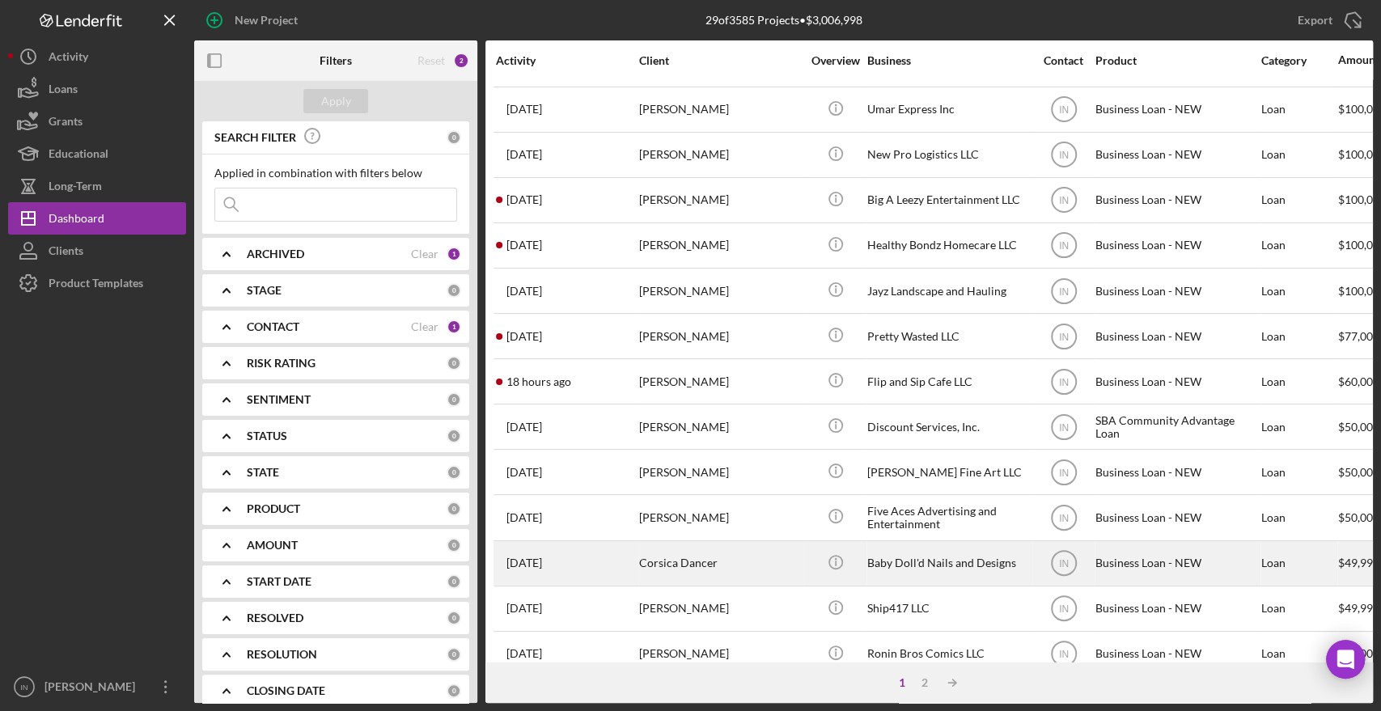
scroll to position [565, 0]
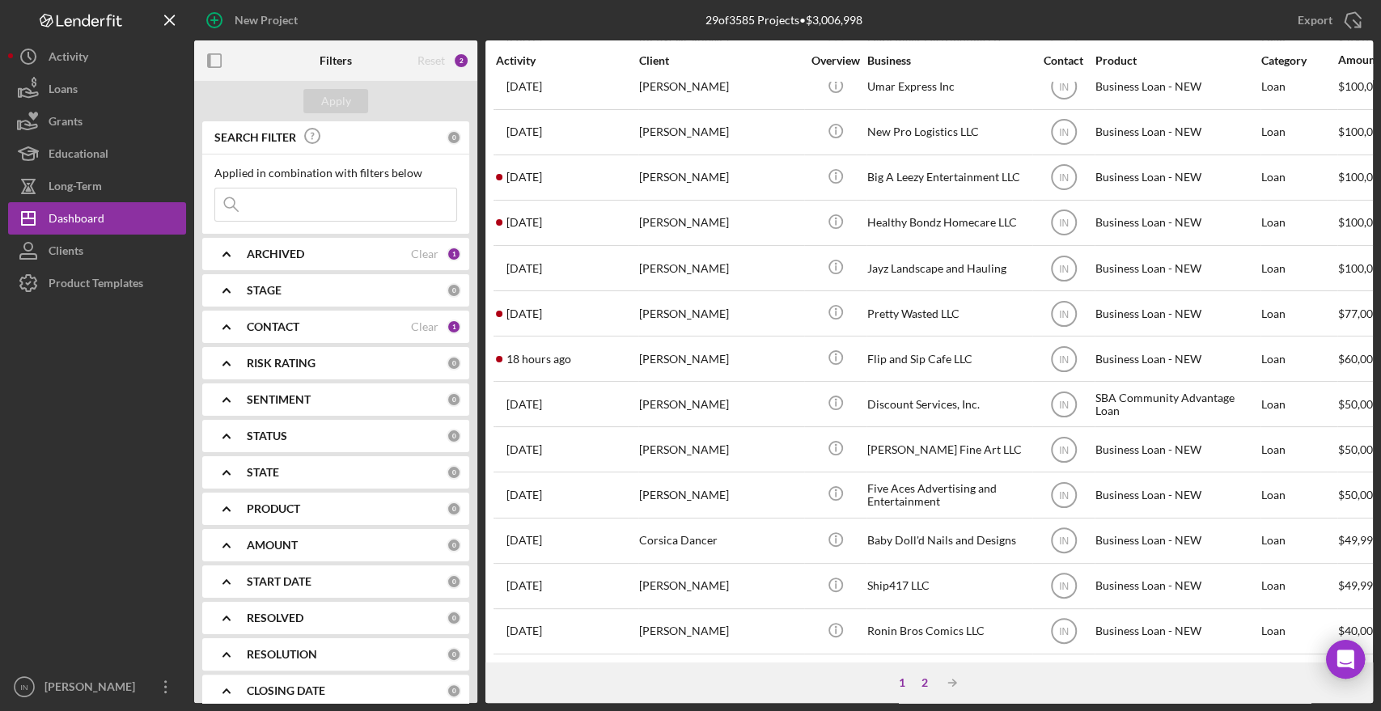
click at [928, 685] on div "2" at bounding box center [924, 682] width 23 height 13
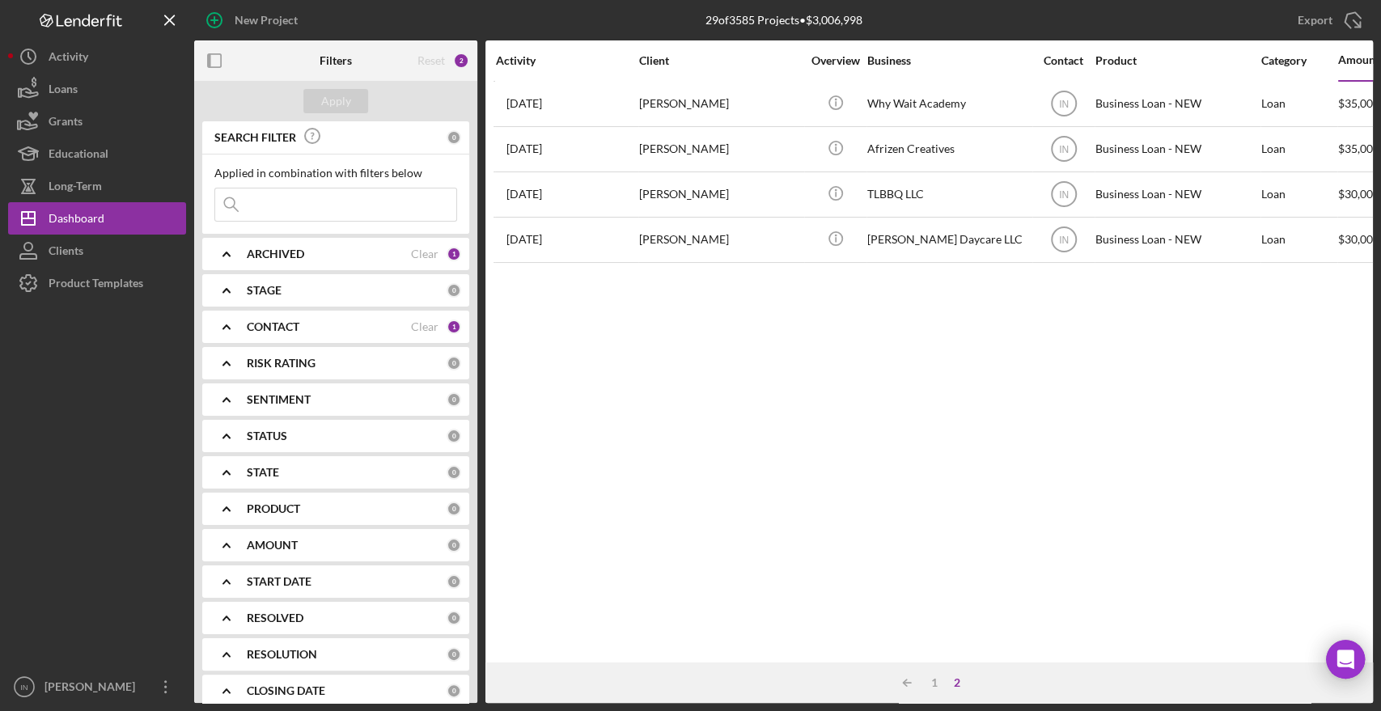
scroll to position [0, 0]
